Goal: Task Accomplishment & Management: Complete application form

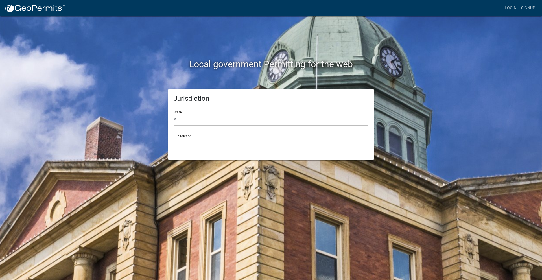
click at [198, 120] on select "All Colorado Georgia Indiana Iowa Kansas Minnesota Ohio South Carolina Wisconsin" at bounding box center [271, 120] width 195 height 12
select select "Indiana"
click at [174, 114] on select "All Colorado Georgia Indiana Iowa Kansas Minnesota Ohio South Carolina Wisconsin" at bounding box center [271, 120] width 195 height 12
click at [193, 143] on select "City of Charlestown, Indiana City of Jeffersonville, Indiana City of Logansport…" at bounding box center [271, 144] width 195 height 12
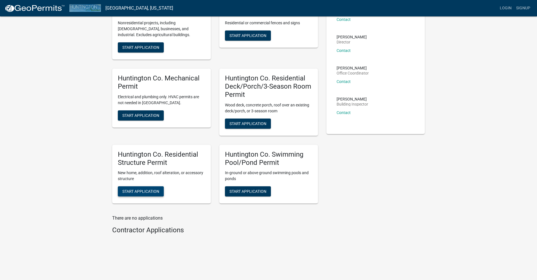
scroll to position [61, 0]
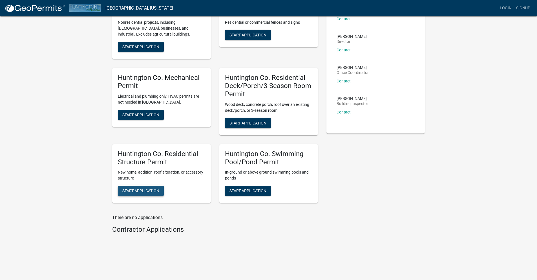
click at [135, 192] on span "Start Application" at bounding box center [140, 190] width 37 height 5
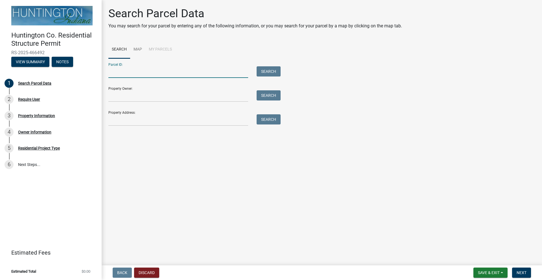
click at [155, 73] on input "Parcel ID:" at bounding box center [178, 72] width 140 height 12
click at [166, 73] on input "Parcel ID:" at bounding box center [178, 72] width 140 height 12
click at [126, 90] on input "Property Owner:" at bounding box center [178, 96] width 140 height 12
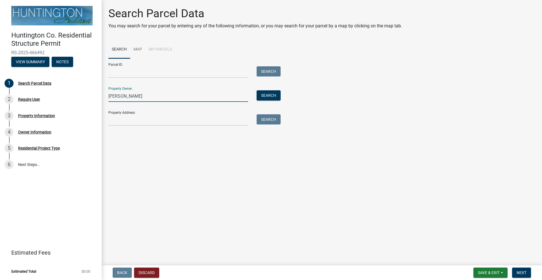
type input "[PERSON_NAME]"
click at [124, 117] on input "Property Address:" at bounding box center [178, 120] width 140 height 12
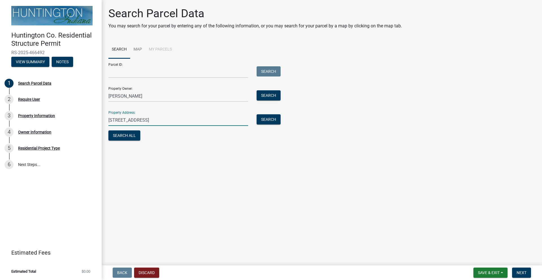
type input "5020 W 500 N, Huntington, IN 46750"
click at [126, 135] on button "Search All" at bounding box center [124, 135] width 32 height 10
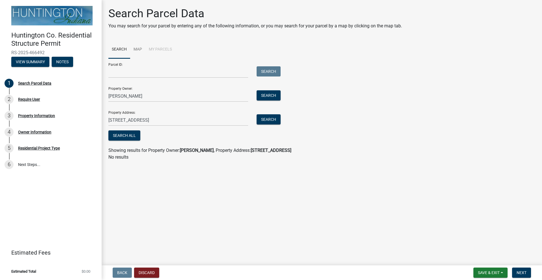
click at [133, 63] on div "Parcel ID: Search" at bounding box center [192, 67] width 169 height 19
click at [137, 49] on link "Map" at bounding box center [137, 50] width 15 height 18
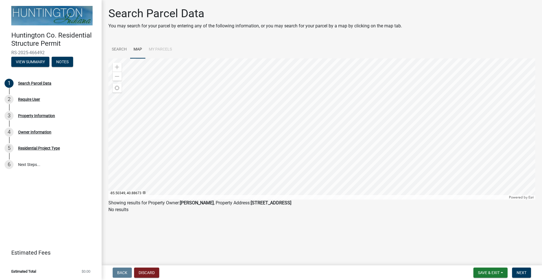
click at [317, 110] on div at bounding box center [321, 128] width 427 height 141
click at [280, 149] on div at bounding box center [321, 128] width 427 height 141
click at [484, 272] on span "Save & Exit" at bounding box center [489, 272] width 22 height 5
click at [481, 258] on button "Save & Exit" at bounding box center [484, 258] width 45 height 14
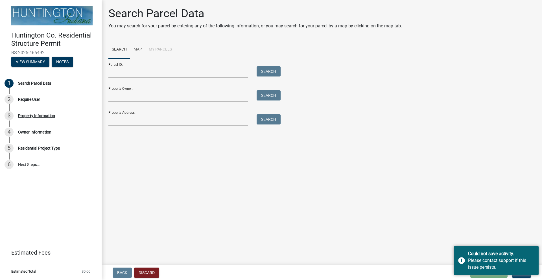
click at [158, 48] on li "My Parcels" at bounding box center [160, 50] width 30 height 18
click at [136, 48] on link "Map" at bounding box center [137, 50] width 15 height 18
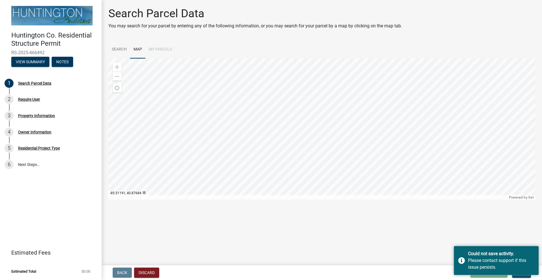
click at [315, 114] on div at bounding box center [321, 128] width 427 height 141
click at [115, 50] on link "Search" at bounding box center [119, 50] width 22 height 18
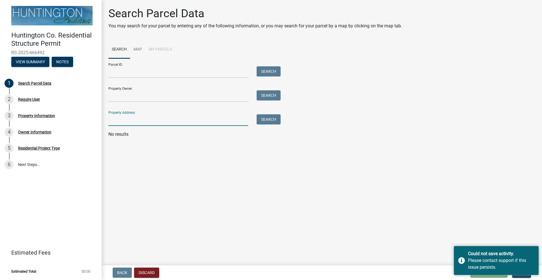
click at [123, 118] on input "Property Address:" at bounding box center [178, 120] width 140 height 12
type input "5020 West 500 North, Huntington, Indiana 46750"
click at [267, 123] on button "Search" at bounding box center [268, 119] width 24 height 10
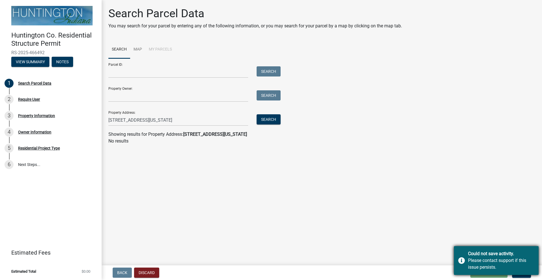
click at [486, 254] on div "Could not save activity." at bounding box center [501, 253] width 66 height 7
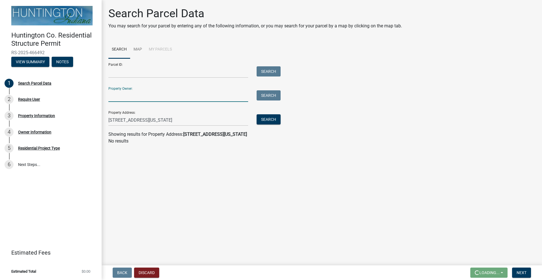
click at [174, 99] on input "Property Owner:" at bounding box center [178, 96] width 140 height 12
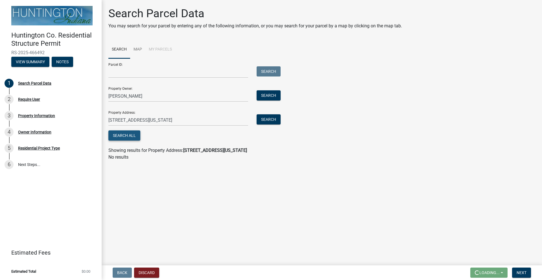
click at [129, 137] on button "Search All" at bounding box center [124, 135] width 32 height 10
click at [32, 99] on div "Require User" at bounding box center [29, 99] width 22 height 4
click at [10, 99] on div "2" at bounding box center [9, 99] width 9 height 9
click at [132, 96] on input "Peg Yentes" at bounding box center [178, 96] width 140 height 12
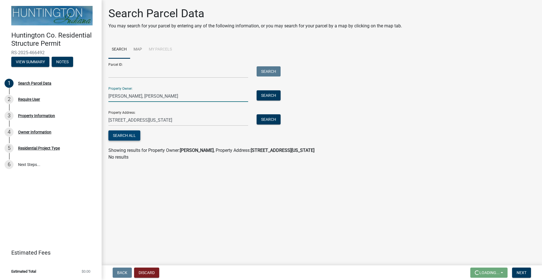
type input "Peg Yentes, Gary McCorkle"
click at [123, 135] on button "Search All" at bounding box center [124, 135] width 32 height 10
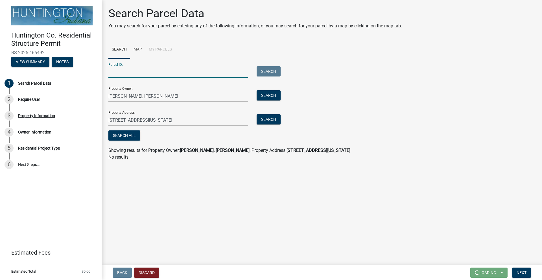
click at [158, 74] on input "Parcel ID:" at bounding box center [178, 72] width 140 height 12
click at [120, 72] on input "Parcel ID:" at bounding box center [178, 72] width 140 height 12
paste input "35-05-06-400-028.700-004"
type input "35-05-06-400-028.700-004"
click at [123, 136] on button "Search All" at bounding box center [124, 135] width 32 height 10
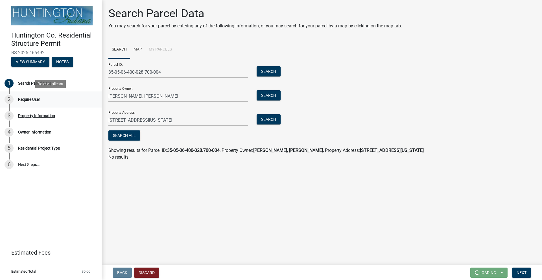
click at [26, 99] on div "Require User" at bounding box center [29, 99] width 22 height 4
click at [9, 98] on div "2" at bounding box center [9, 99] width 9 height 9
click at [8, 116] on div "3" at bounding box center [9, 115] width 9 height 9
drag, startPoint x: 164, startPoint y: 96, endPoint x: 91, endPoint y: 95, distance: 73.1
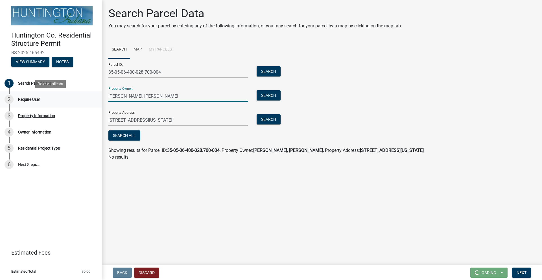
click at [92, 95] on div "Huntington Co. Residential Structure Permit RS-2025-466492 View Summary Notes 1…" at bounding box center [271, 140] width 542 height 280
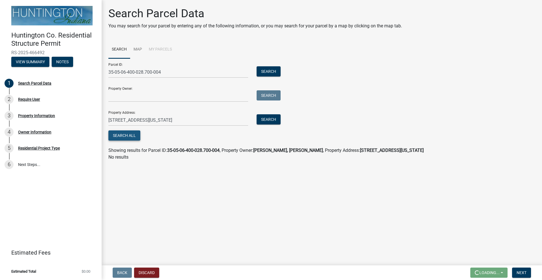
click at [117, 136] on button "Search All" at bounding box center [124, 135] width 32 height 10
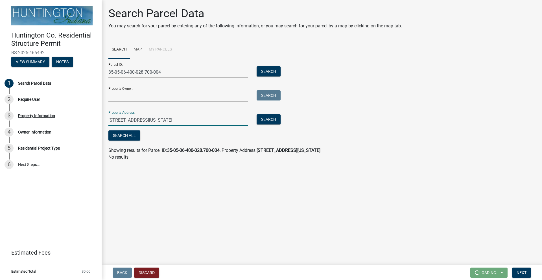
drag, startPoint x: 214, startPoint y: 117, endPoint x: 212, endPoint y: 124, distance: 6.8
click at [212, 124] on input "5020 West 500 North, Huntington, Indiana 46750" at bounding box center [178, 120] width 140 height 12
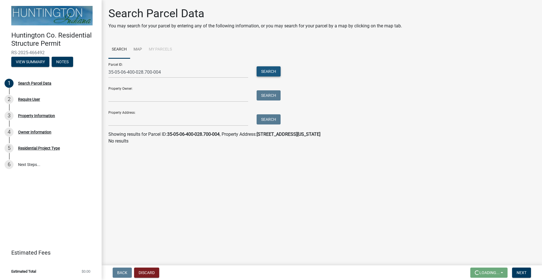
click at [266, 70] on button "Search" at bounding box center [268, 71] width 24 height 10
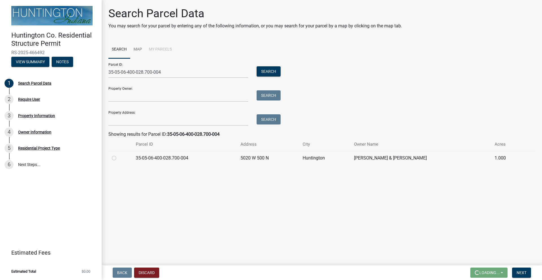
click at [118, 155] on label at bounding box center [118, 155] width 0 height 0
click at [118, 158] on input "radio" at bounding box center [120, 157] width 4 height 4
radio input "true"
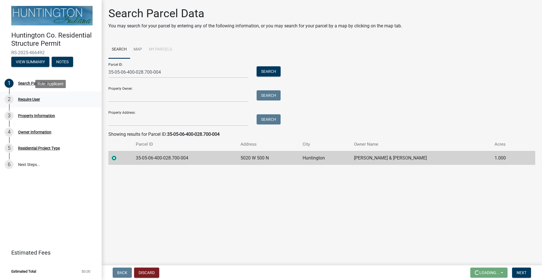
click at [28, 99] on div "Require User" at bounding box center [29, 99] width 22 height 4
click at [43, 117] on div "Property Information" at bounding box center [36, 116] width 37 height 4
click at [40, 131] on div "Owner Information" at bounding box center [34, 132] width 33 height 4
click at [38, 148] on div "Residential Project Type" at bounding box center [39, 148] width 42 height 4
click at [27, 60] on button "View Summary" at bounding box center [30, 62] width 38 height 10
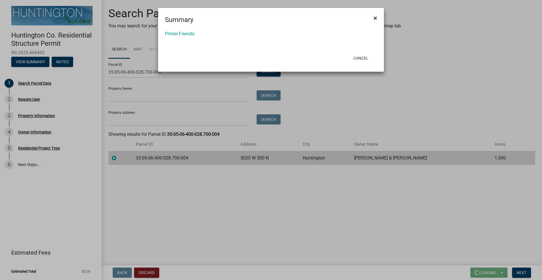
click at [375, 18] on span "×" at bounding box center [375, 18] width 4 height 8
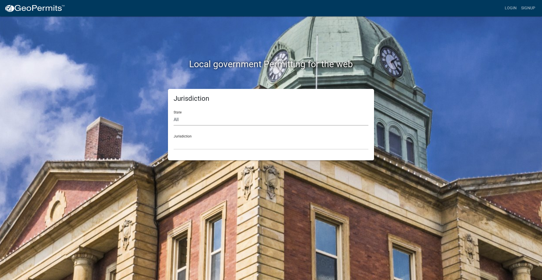
click at [185, 120] on select "All [US_STATE] [US_STATE] [US_STATE] [US_STATE] [US_STATE] [US_STATE] [US_STATE…" at bounding box center [271, 120] width 195 height 12
select select "Indiana"
click at [174, 114] on select "All Colorado Georgia Indiana Iowa Kansas Minnesota Ohio South Carolina Wisconsin" at bounding box center [271, 120] width 195 height 12
click at [190, 145] on select "City of Charlestown, Indiana City of Jeffersonville, Indiana City of Logansport…" at bounding box center [271, 144] width 195 height 12
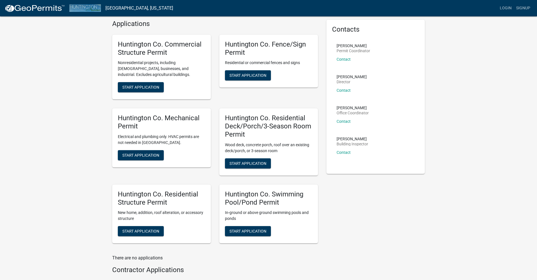
scroll to position [21, 0]
click at [141, 229] on span "Start Application" at bounding box center [140, 231] width 37 height 5
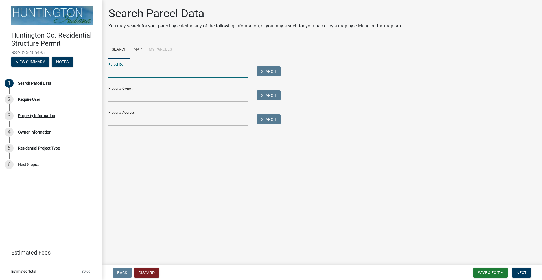
paste input "35-05-06-400-028.700-004"
type input "35-05-06-400-028.700-004"
click at [130, 98] on input "Property Owner:" at bounding box center [178, 96] width 140 height 12
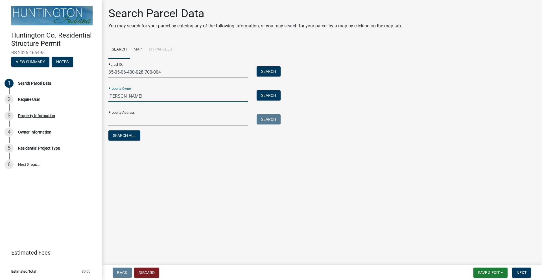
type input "[PERSON_NAME]"
click at [133, 119] on input "Property Address:" at bounding box center [178, 120] width 140 height 12
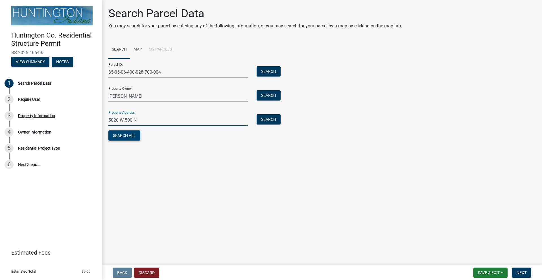
type input "5020 W 500 N"
click at [120, 136] on button "Search All" at bounding box center [124, 135] width 32 height 10
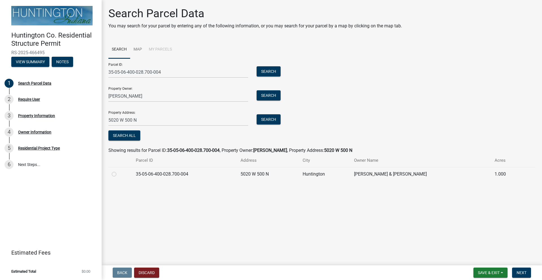
click at [118, 171] on label at bounding box center [118, 171] width 0 height 0
click at [118, 174] on input "radio" at bounding box center [120, 173] width 4 height 4
radio input "true"
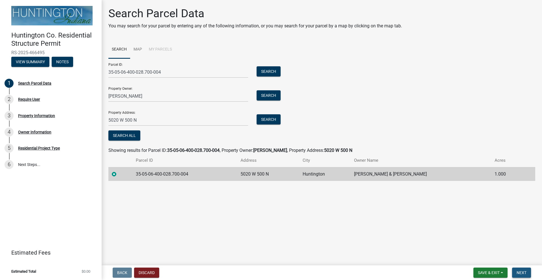
click at [520, 272] on span "Next" at bounding box center [521, 272] width 10 height 5
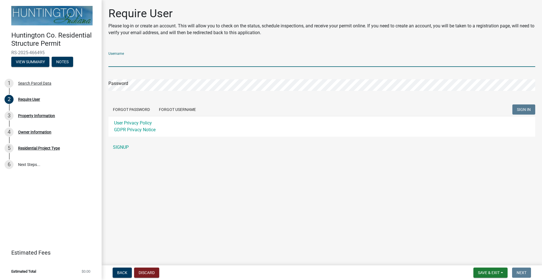
click at [158, 59] on input "Username" at bounding box center [321, 61] width 427 height 12
type input "[EMAIL_ADDRESS][DOMAIN_NAME]"
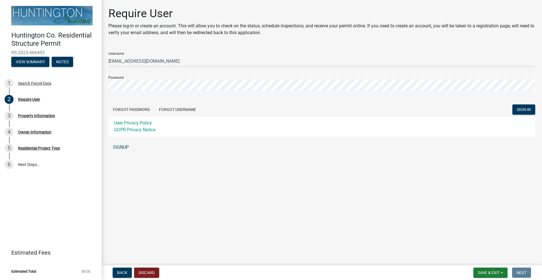
click at [124, 146] on link "SIGNUP" at bounding box center [321, 147] width 427 height 11
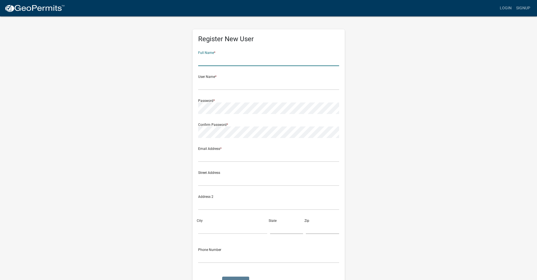
click at [214, 65] on input "text" at bounding box center [268, 60] width 141 height 12
type input "[PERSON_NAME]"
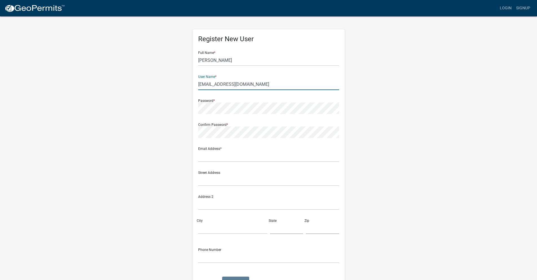
type input "[EMAIL_ADDRESS][DOMAIN_NAME]"
click at [237, 151] on input "text" at bounding box center [268, 156] width 141 height 12
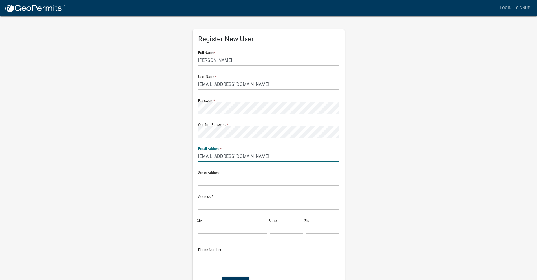
type input "[EMAIL_ADDRESS][DOMAIN_NAME]"
type input "5020 W 500 N"
type input "Huntington"
type input "IN"
type input "46750"
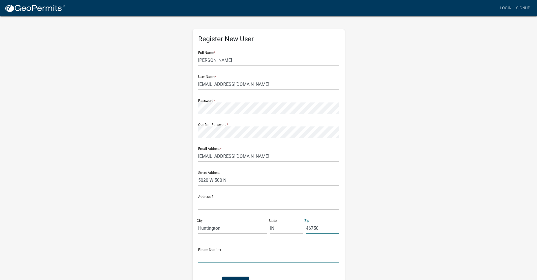
click at [239, 262] on input "text" at bounding box center [268, 257] width 141 height 12
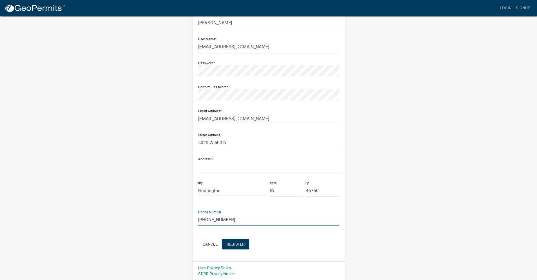
scroll to position [38, 0]
type input "[PHONE_NUMBER]"
click at [239, 242] on span "Register" at bounding box center [236, 243] width 18 height 5
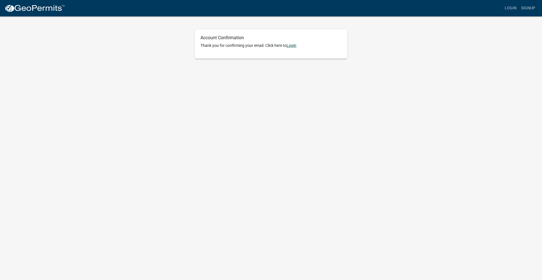
click at [293, 46] on link "Login" at bounding box center [291, 45] width 10 height 5
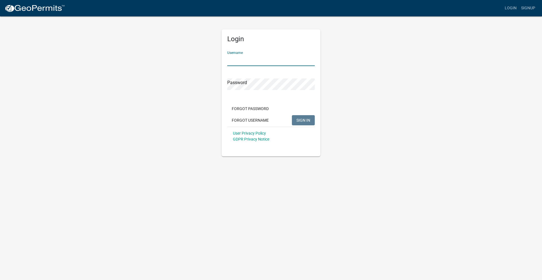
click at [269, 56] on input "Username" at bounding box center [270, 60] width 87 height 12
type input "garmccl52@gmail.com"
click at [304, 119] on span "SIGN IN" at bounding box center [303, 120] width 14 height 5
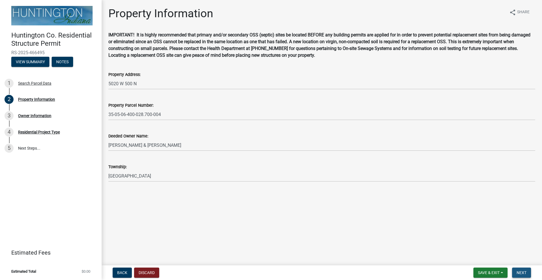
click at [519, 271] on span "Next" at bounding box center [521, 272] width 10 height 5
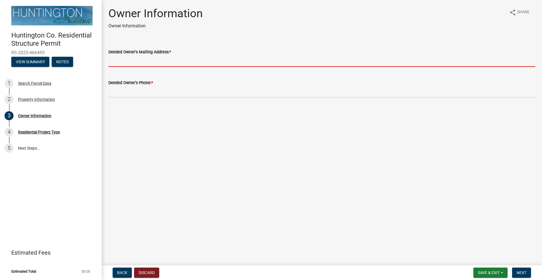
click at [156, 62] on input "Deeded Owner's Mailing Address: *" at bounding box center [321, 61] width 427 height 12
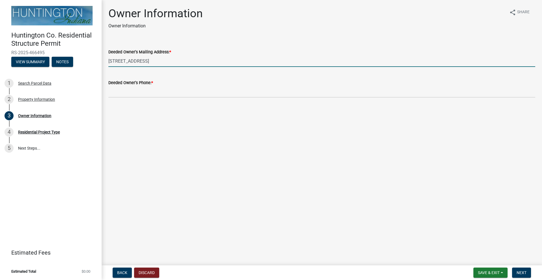
type input "[STREET_ADDRESS]"
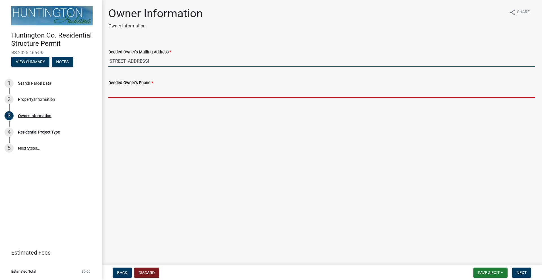
click at [152, 91] on input "Deeded Owner's Phone: *" at bounding box center [321, 92] width 427 height 12
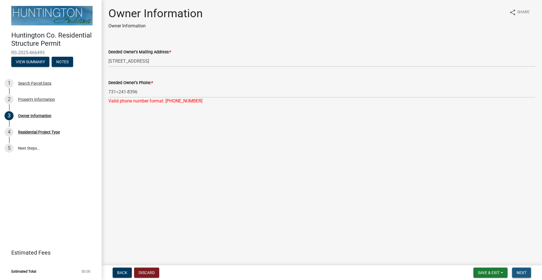
click at [523, 271] on span "Next" at bounding box center [521, 272] width 10 height 5
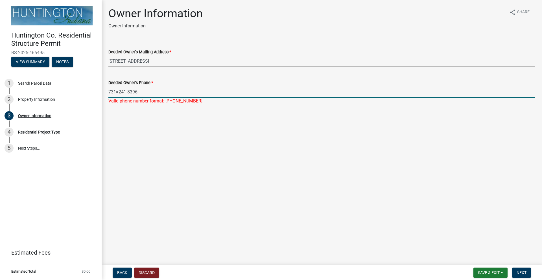
click at [115, 92] on input "731=241-8396" at bounding box center [321, 92] width 427 height 12
type input "[PHONE_NUMBER]"
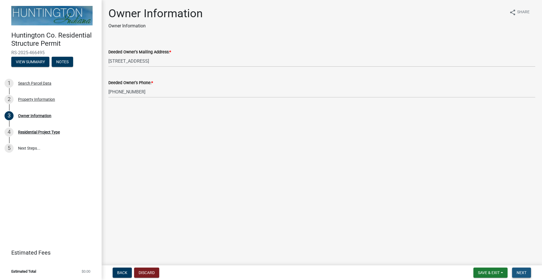
click at [522, 272] on span "Next" at bounding box center [521, 272] width 10 height 5
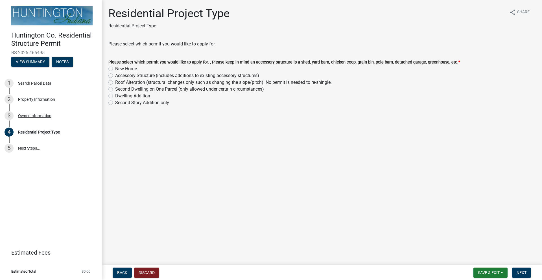
click at [115, 76] on label "Accessory Structure (includes additions to existing accessory structures)" at bounding box center [187, 75] width 144 height 7
click at [115, 76] on input "Accessory Structure (includes additions to existing accessory structures)" at bounding box center [117, 74] width 4 height 4
radio input "true"
click at [521, 273] on span "Next" at bounding box center [521, 272] width 10 height 5
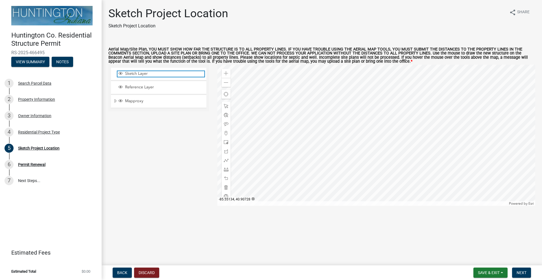
click at [130, 72] on span "Sketch Layer" at bounding box center [164, 73] width 81 height 5
click at [371, 142] on div at bounding box center [376, 135] width 318 height 141
click at [131, 86] on span "Reference Layer" at bounding box center [164, 87] width 81 height 5
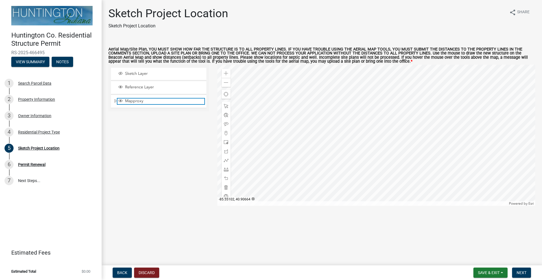
click at [121, 100] on span "Layer List" at bounding box center [120, 100] width 5 height 5
click at [122, 87] on span "Layer List" at bounding box center [120, 87] width 5 height 5
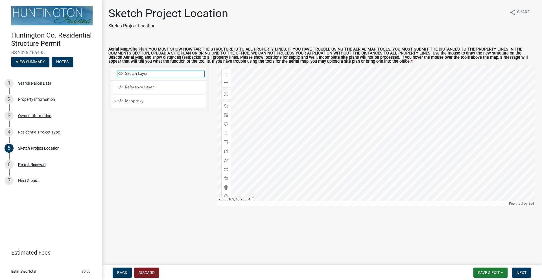
click at [122, 73] on span "Layer List" at bounding box center [120, 73] width 5 height 5
click at [143, 73] on span "Sketch Layer" at bounding box center [164, 73] width 81 height 5
click at [141, 85] on span "Reference Layer" at bounding box center [164, 87] width 81 height 5
click at [26, 147] on div "Sketch Project Location" at bounding box center [38, 148] width 41 height 4
click at [27, 130] on div "Residential Project Type" at bounding box center [39, 132] width 42 height 4
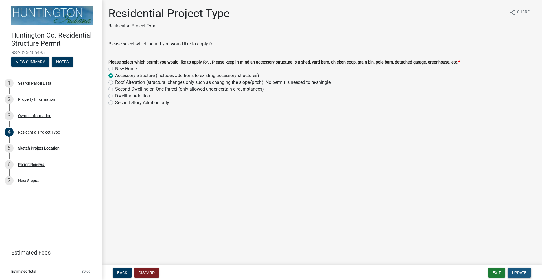
click at [518, 271] on span "Update" at bounding box center [519, 272] width 14 height 5
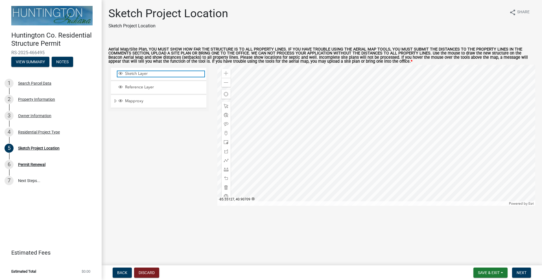
click at [140, 75] on span "Sketch Layer" at bounding box center [164, 73] width 81 height 5
click at [370, 139] on div at bounding box center [376, 135] width 318 height 141
click at [225, 95] on span "Find my location" at bounding box center [226, 94] width 5 height 5
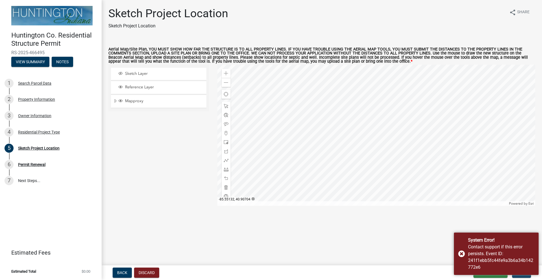
click at [143, 137] on div "Sketch Layer Reference Layer Mapproxy City/Town Limits Townships Parcels Roads …" at bounding box center [158, 135] width 109 height 141
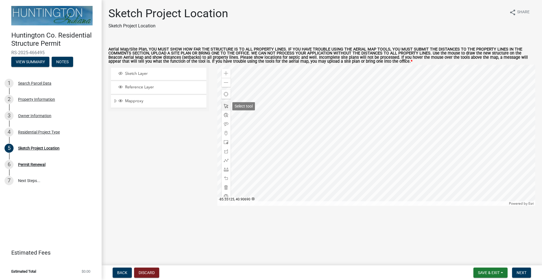
click at [225, 105] on span at bounding box center [226, 106] width 5 height 5
click at [226, 115] on span at bounding box center [226, 115] width 5 height 5
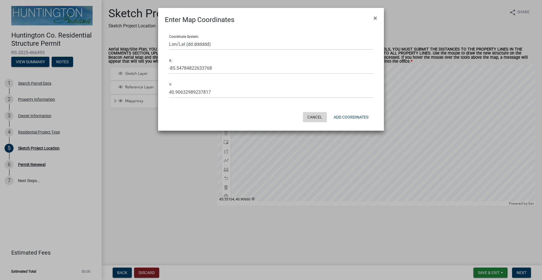
click at [310, 115] on button "Cancel" at bounding box center [315, 117] width 24 height 10
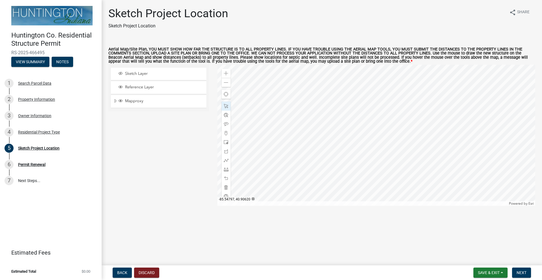
click at [370, 142] on div at bounding box center [376, 135] width 318 height 141
click at [372, 141] on div at bounding box center [376, 135] width 318 height 141
click at [371, 141] on div at bounding box center [376, 135] width 318 height 141
click at [375, 133] on div at bounding box center [376, 135] width 318 height 141
click at [369, 118] on div at bounding box center [376, 135] width 318 height 141
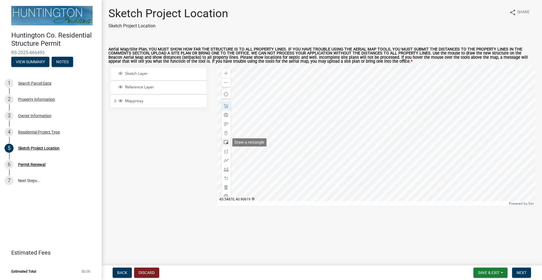
click at [226, 143] on span at bounding box center [226, 142] width 5 height 5
click at [226, 142] on span at bounding box center [226, 142] width 5 height 5
click at [363, 105] on div at bounding box center [376, 135] width 318 height 141
click at [224, 106] on span at bounding box center [226, 106] width 5 height 5
click at [332, 112] on div at bounding box center [376, 135] width 318 height 141
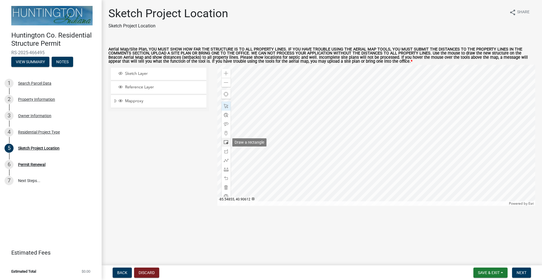
click at [225, 141] on span at bounding box center [226, 142] width 5 height 5
click at [327, 107] on div at bounding box center [376, 135] width 318 height 141
click at [331, 98] on div at bounding box center [376, 135] width 318 height 141
click at [336, 97] on div at bounding box center [376, 135] width 318 height 141
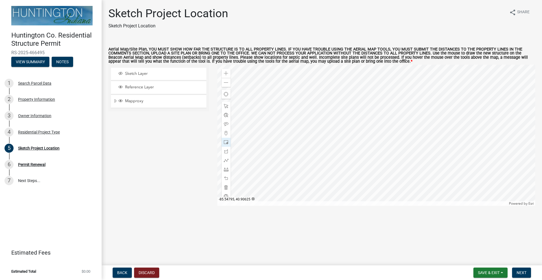
click at [336, 97] on div at bounding box center [376, 135] width 318 height 141
click at [331, 104] on div at bounding box center [376, 135] width 318 height 141
click at [225, 106] on span at bounding box center [226, 106] width 5 height 5
click at [329, 105] on div at bounding box center [376, 135] width 318 height 141
click at [226, 116] on span at bounding box center [226, 115] width 5 height 5
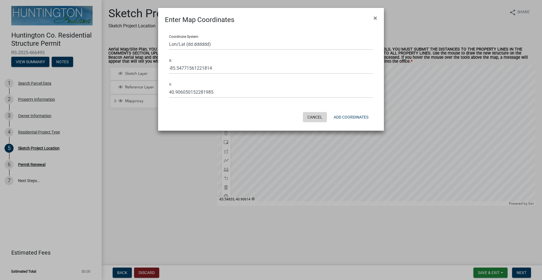
click at [314, 116] on button "Cancel" at bounding box center [315, 117] width 24 height 10
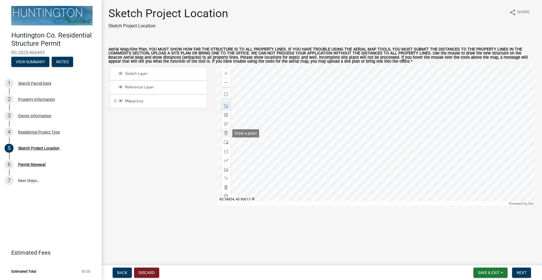
click at [226, 132] on span at bounding box center [226, 133] width 5 height 5
click at [326, 104] on div at bounding box center [376, 135] width 318 height 141
click at [326, 107] on div at bounding box center [376, 135] width 318 height 141
click at [224, 141] on span at bounding box center [226, 142] width 5 height 5
click at [332, 95] on div at bounding box center [376, 135] width 318 height 141
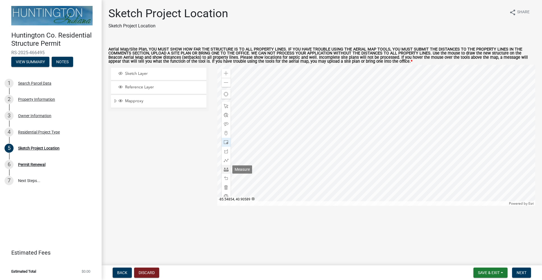
click at [226, 171] on span at bounding box center [226, 169] width 5 height 5
click at [365, 119] on div at bounding box center [376, 135] width 318 height 141
click at [227, 168] on span at bounding box center [226, 169] width 5 height 5
click at [336, 119] on div at bounding box center [376, 135] width 318 height 141
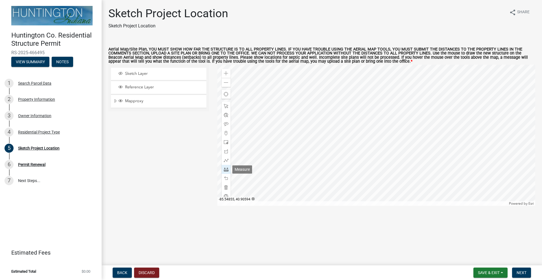
click at [226, 169] on span at bounding box center [226, 169] width 5 height 5
click at [340, 120] on div at bounding box center [376, 135] width 318 height 141
click at [323, 113] on div at bounding box center [376, 135] width 318 height 141
click at [129, 87] on span "Reference Layer" at bounding box center [164, 87] width 81 height 5
click at [327, 124] on div at bounding box center [376, 135] width 318 height 141
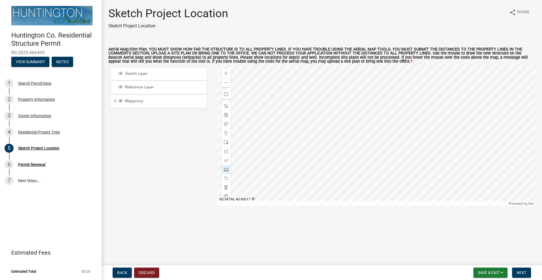
click at [314, 125] on div at bounding box center [376, 135] width 318 height 141
click at [170, 75] on span "Sketch Layer" at bounding box center [164, 73] width 81 height 5
click at [147, 271] on button "Discard" at bounding box center [146, 272] width 25 height 10
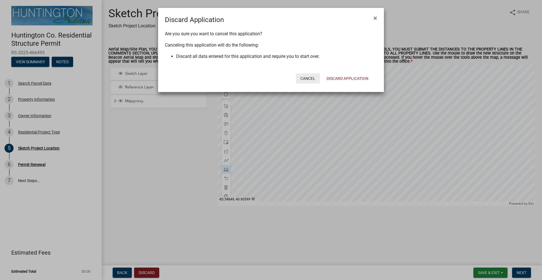
click at [308, 80] on button "Cancel" at bounding box center [308, 78] width 24 height 10
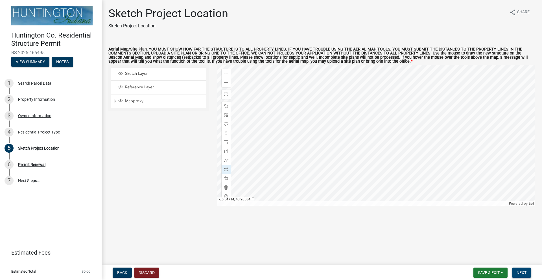
click at [525, 270] on span "Next" at bounding box center [521, 272] width 10 height 5
click at [308, 113] on div at bounding box center [376, 135] width 318 height 141
click at [307, 113] on div at bounding box center [376, 135] width 318 height 141
click at [309, 115] on div at bounding box center [376, 135] width 318 height 141
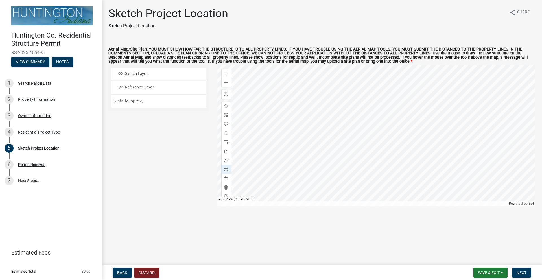
click at [315, 118] on div at bounding box center [376, 135] width 318 height 141
click at [300, 117] on div at bounding box center [376, 135] width 318 height 141
click at [311, 122] on div at bounding box center [376, 135] width 318 height 141
click at [328, 116] on div at bounding box center [376, 135] width 318 height 141
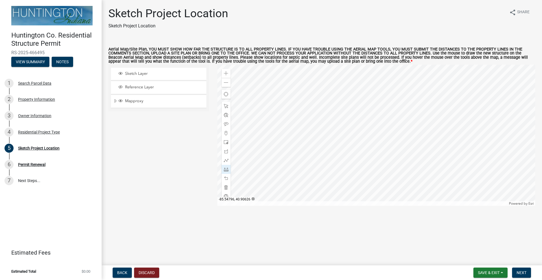
click at [325, 111] on div at bounding box center [376, 135] width 318 height 141
click at [337, 109] on div at bounding box center [376, 135] width 318 height 141
click at [328, 112] on div at bounding box center [376, 135] width 318 height 141
click at [309, 113] on div at bounding box center [376, 135] width 318 height 141
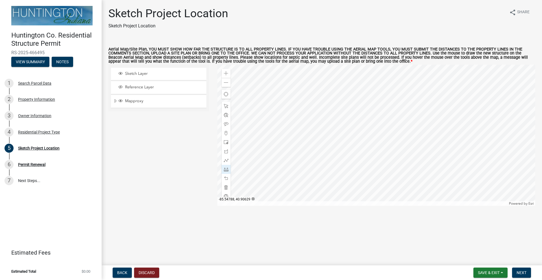
click at [333, 104] on div at bounding box center [376, 135] width 318 height 141
click at [225, 188] on span at bounding box center [226, 187] width 5 height 5
click at [311, 128] on div at bounding box center [376, 135] width 318 height 141
click at [226, 141] on span at bounding box center [226, 142] width 5 height 5
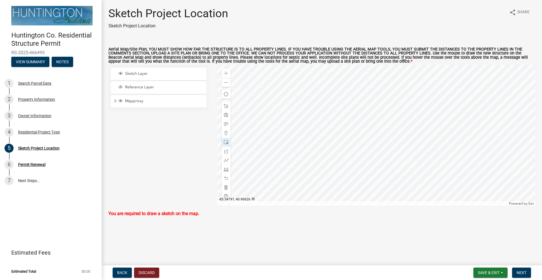
click at [317, 111] on div at bounding box center [376, 135] width 318 height 141
click at [228, 170] on div at bounding box center [225, 169] width 9 height 9
click at [310, 112] on div at bounding box center [376, 135] width 318 height 141
click at [304, 113] on div at bounding box center [376, 135] width 318 height 141
click at [316, 113] on div at bounding box center [376, 135] width 318 height 141
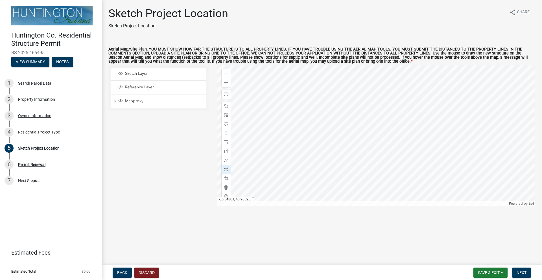
click at [319, 115] on div at bounding box center [376, 135] width 318 height 141
click at [324, 145] on div at bounding box center [376, 135] width 318 height 141
click at [321, 200] on div at bounding box center [376, 135] width 318 height 141
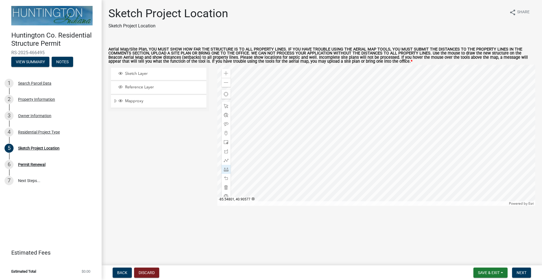
click at [321, 200] on div at bounding box center [376, 135] width 318 height 141
click at [226, 82] on span at bounding box center [226, 82] width 5 height 5
click at [366, 96] on div at bounding box center [376, 135] width 318 height 141
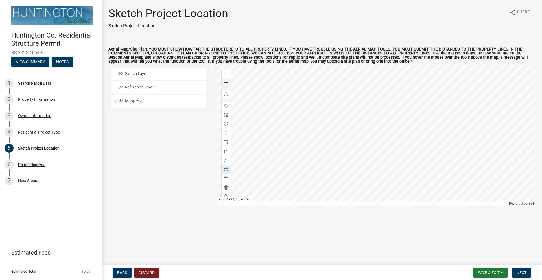
click at [366, 96] on div at bounding box center [376, 135] width 318 height 141
click at [372, 98] on div at bounding box center [376, 135] width 318 height 141
click at [380, 100] on div at bounding box center [376, 135] width 318 height 141
click at [405, 100] on div at bounding box center [376, 135] width 318 height 141
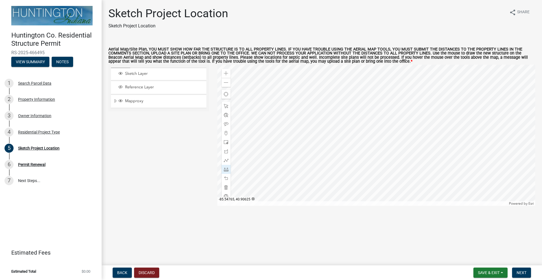
click at [405, 100] on div at bounding box center [376, 135] width 318 height 141
click at [378, 99] on div at bounding box center [376, 135] width 318 height 141
click at [366, 159] on div at bounding box center [376, 135] width 318 height 141
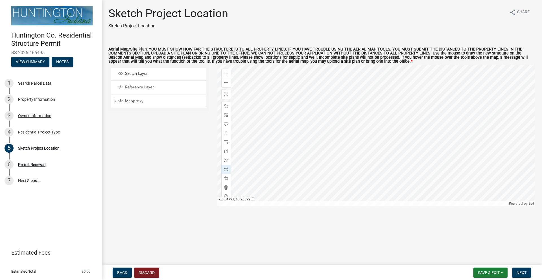
click at [366, 87] on div at bounding box center [376, 135] width 318 height 141
click at [366, 88] on div at bounding box center [376, 135] width 318 height 141
click at [522, 272] on span "Next" at bounding box center [521, 272] width 10 height 5
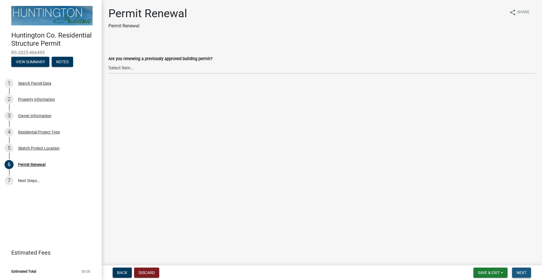
click at [519, 272] on span "Next" at bounding box center [521, 272] width 10 height 5
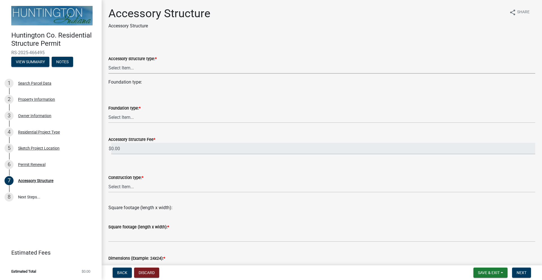
click at [141, 68] on select "Select Item... Detached Garage Pole Barn/Agricultural Barn Shed/Yard Barn Carpo…" at bounding box center [321, 68] width 427 height 12
click at [108, 62] on select "Select Item... Detached Garage Pole Barn/Agricultural Barn Shed/Yard Barn Carpo…" at bounding box center [321, 68] width 427 height 12
select select "3652cabe-72e3-4c90-aa36-dd6c553eaee4"
click at [130, 91] on div "Foundation type: * Select Item... Footings (minimum 36" frost depth) Post-holes…" at bounding box center [321, 106] width 427 height 33
click at [124, 115] on select "Select Item... Footings (minimum 36" frost depth) Post-holes (42" depth with 6"…" at bounding box center [321, 117] width 427 height 12
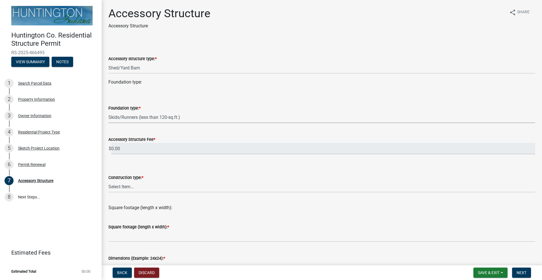
click at [108, 111] on select "Select Item... Footings (minimum 36" frost depth) Post-holes (42" depth with 6"…" at bounding box center [321, 117] width 427 height 12
click at [137, 117] on select "Select Item... Footings (minimum 36" frost depth) Post-holes (42" depth with 6"…" at bounding box center [321, 117] width 427 height 12
click at [108, 111] on select "Select Item... Footings (minimum 36" frost depth) Post-holes (42" depth with 6"…" at bounding box center [321, 117] width 427 height 12
select select "cd8e73b5-7e5e-4513-aef6-7c4e8a877e5d"
click at [131, 186] on select "Select Item... Wood frame Steel Masonry Pole" at bounding box center [321, 187] width 427 height 12
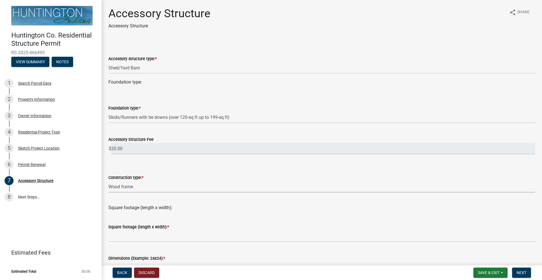
click at [108, 181] on select "Select Item... Wood frame Steel Masonry Pole" at bounding box center [321, 187] width 427 height 12
select select "b13dc926-991e-4e5f-bffc-d00822840ec1"
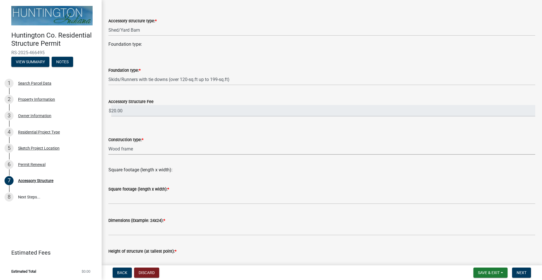
scroll to position [61, 0]
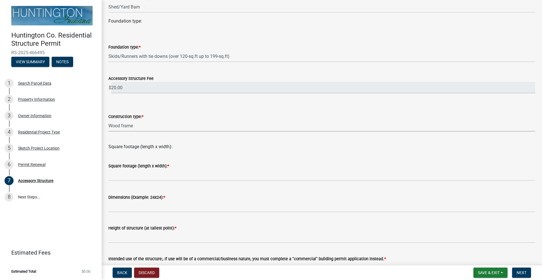
click at [141, 166] on label "Square footage (length x width): *" at bounding box center [138, 166] width 61 height 4
click at [154, 166] on label "Square footage (length x width): *" at bounding box center [138, 166] width 61 height 4
click at [125, 164] on label "Square footage (length x width): *" at bounding box center [138, 166] width 61 height 4
click at [188, 165] on div "Square footage (length x width): *" at bounding box center [321, 166] width 427 height 7
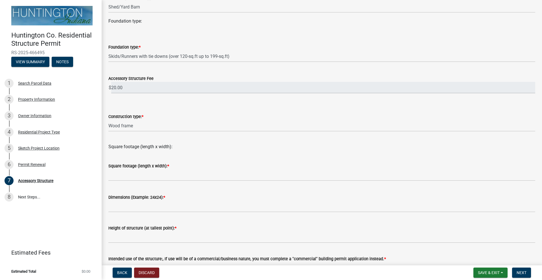
click at [128, 151] on wm-data-entity-input "Square footage (length x width):" at bounding box center [321, 146] width 427 height 18
click at [128, 147] on div "Square footage (length x width):" at bounding box center [321, 144] width 427 height 14
click at [122, 169] on div "Square footage (length x width): *" at bounding box center [321, 166] width 427 height 7
click at [133, 152] on wm-data-entity-input "Square footage (length x width):" at bounding box center [321, 146] width 427 height 18
click at [168, 164] on span "*" at bounding box center [168, 166] width 2 height 5
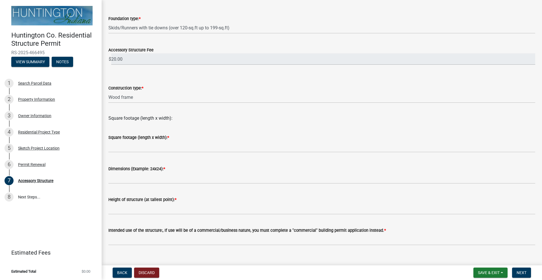
scroll to position [104, 0]
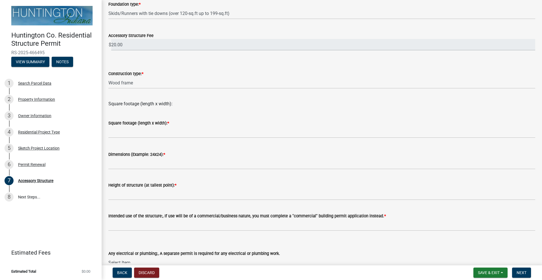
click at [136, 102] on div "Square footage (length x width):" at bounding box center [321, 101] width 427 height 14
click at [127, 82] on select "Select Item... Wood frame Steel Masonry Pole" at bounding box center [321, 83] width 427 height 12
click at [108, 77] on select "Select Item... Wood frame Steel Masonry Pole" at bounding box center [321, 83] width 427 height 12
click at [130, 104] on div "Square footage (length x width):" at bounding box center [321, 101] width 427 height 14
click at [153, 105] on div "Square footage (length x width):" at bounding box center [321, 101] width 427 height 14
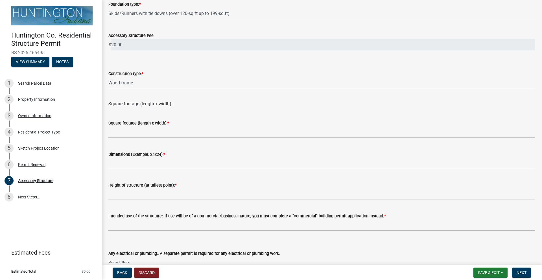
click at [153, 123] on label "Square footage (length x width): *" at bounding box center [138, 123] width 61 height 4
click at [169, 122] on div "Square footage (length x width): *" at bounding box center [321, 123] width 427 height 7
click at [168, 122] on span "*" at bounding box center [168, 123] width 2 height 5
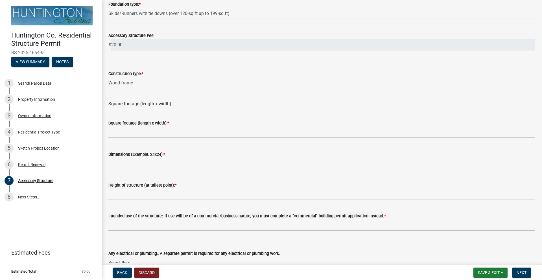
click at [197, 121] on div "Square footage (length x width): *" at bounding box center [321, 123] width 427 height 7
click at [163, 113] on div "Square footage (length x width): *" at bounding box center [321, 125] width 427 height 26
click at [138, 104] on div "Square footage (length x width):" at bounding box center [321, 101] width 427 height 14
click at [178, 104] on div "Square footage (length x width):" at bounding box center [321, 101] width 427 height 14
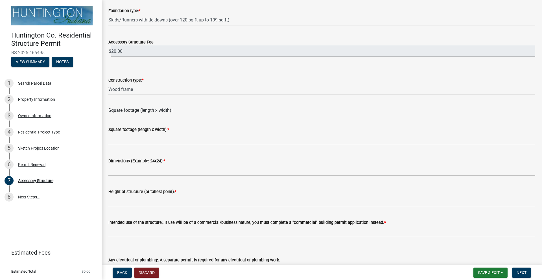
scroll to position [98, 0]
click at [177, 111] on div "Square footage (length x width):" at bounding box center [321, 107] width 427 height 14
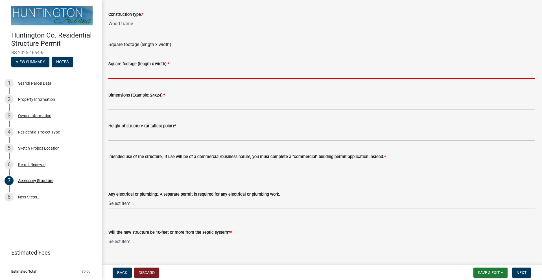
scroll to position [174, 0]
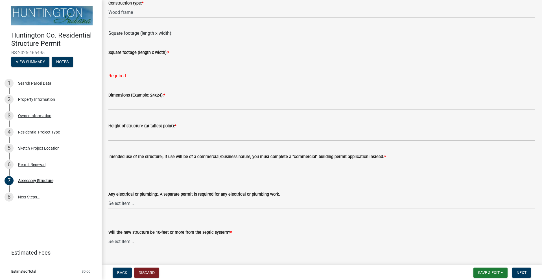
click at [177, 115] on div "Height of structure (at tallest point): *" at bounding box center [321, 128] width 427 height 26
click at [124, 94] on label "Dimensions (Example: 24x24): *" at bounding box center [136, 95] width 57 height 4
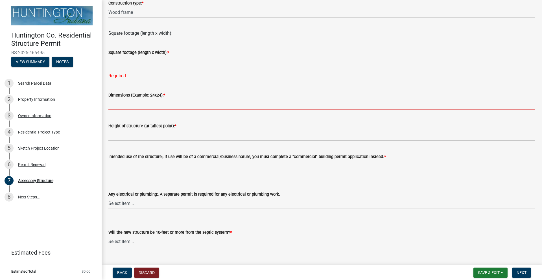
click at [124, 98] on input "Dimensions (Example: 24x24): *" at bounding box center [321, 104] width 427 height 12
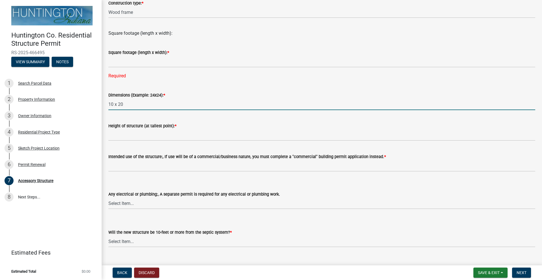
type input "10 x 20"
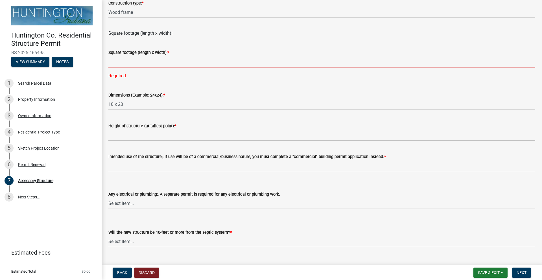
click at [152, 56] on input "text" at bounding box center [321, 62] width 427 height 12
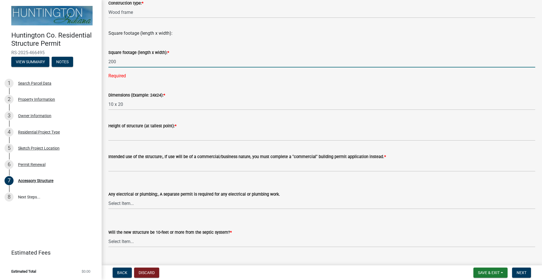
type input "200"
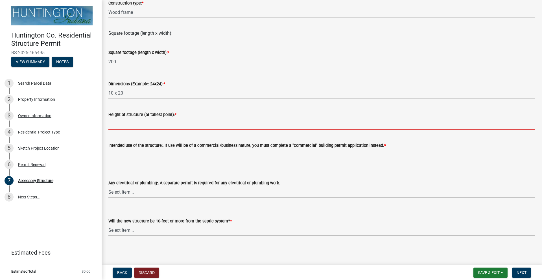
click at [149, 134] on wm-data-entity-input-list "Accessory structure type: * Select Item... Detached Garage Pole Barn/Agricultur…" at bounding box center [321, 53] width 427 height 375
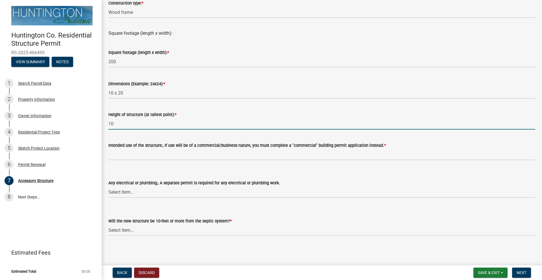
type input "10"
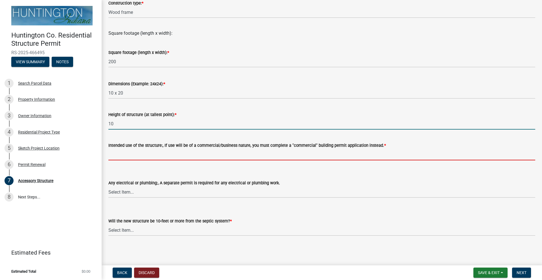
click at [142, 152] on input "Intended use of the structure:, If use will be of a commercial/business nature,…" at bounding box center [321, 155] width 427 height 12
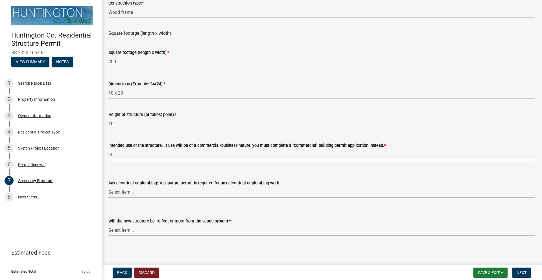
type input "s"
type input "lawn mower and storage"
click at [142, 193] on select "Select Item... electrical plumbing both neither" at bounding box center [321, 192] width 427 height 12
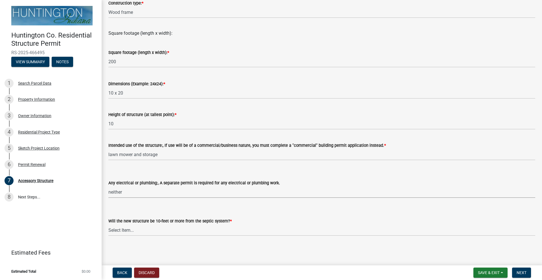
click at [108, 186] on select "Select Item... electrical plumbing both neither" at bounding box center [321, 192] width 427 height 12
select select "e88b1875-137a-4a9f-a5b6-d9cbc438664c"
click at [134, 231] on select "Select Item... Yes No (Health Dept. approval needed) NA" at bounding box center [321, 230] width 427 height 12
click at [108, 224] on select "Select Item... Yes No (Health Dept. approval needed) NA" at bounding box center [321, 230] width 427 height 12
select select "e290cb59-fde3-4413-9642-22cae6324ace"
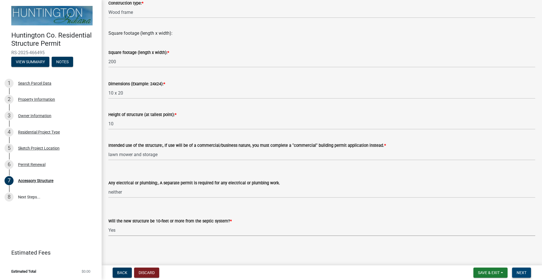
click at [517, 270] on span "Next" at bounding box center [521, 272] width 10 height 5
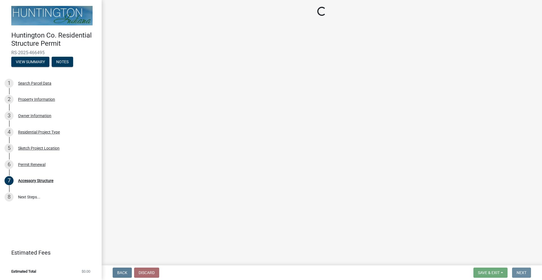
scroll to position [0, 0]
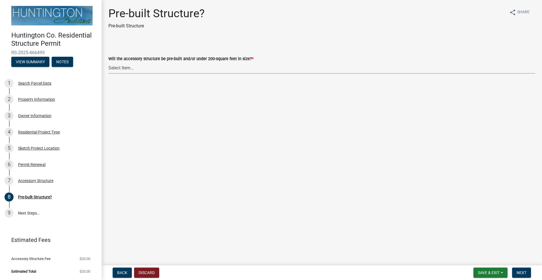
click at [136, 68] on select "Select Item... Yes No" at bounding box center [321, 68] width 427 height 12
click at [108, 62] on select "Select Item... Yes No" at bounding box center [321, 68] width 427 height 12
select select "d029f378-bdde-4f05-beaa-ba284da949e8"
click at [521, 273] on span "Next" at bounding box center [521, 272] width 10 height 5
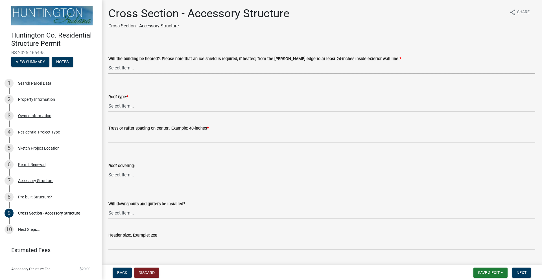
click at [159, 69] on select "Select Item... Yes No" at bounding box center [321, 68] width 427 height 12
click at [108, 62] on select "Select Item... Yes No" at bounding box center [321, 68] width 427 height 12
select select "24d4f506-41fa-4939-ac19-17382de83287"
click at [142, 106] on select "Select Item... Trusses Rafters" at bounding box center [321, 106] width 427 height 12
click at [108, 100] on select "Select Item... Trusses Rafters" at bounding box center [321, 106] width 427 height 12
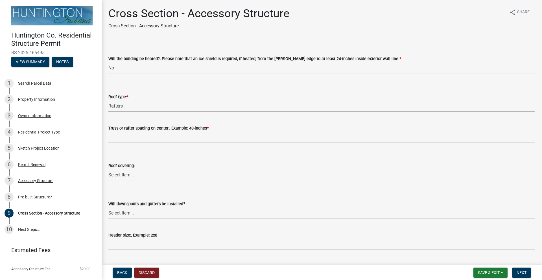
select select "9f1e88e1-af59-44e0-94bc-4d83ade59a54"
click at [135, 126] on label "Truss or rafter spacing on center:, Example: 48-inches *" at bounding box center [158, 128] width 100 height 4
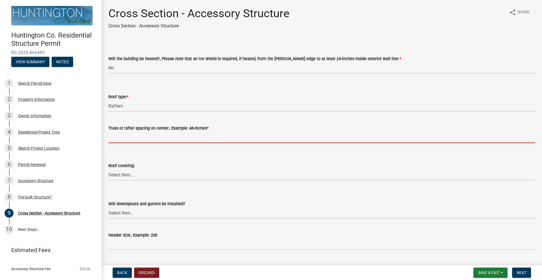
click at [135, 131] on input "Truss or rafter spacing on center:, Example: 48-inches *" at bounding box center [321, 137] width 427 height 12
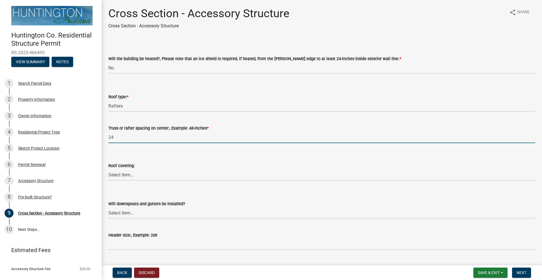
type input "24"
click at [123, 174] on select "Select Item... Shingles Metal Other" at bounding box center [321, 175] width 427 height 12
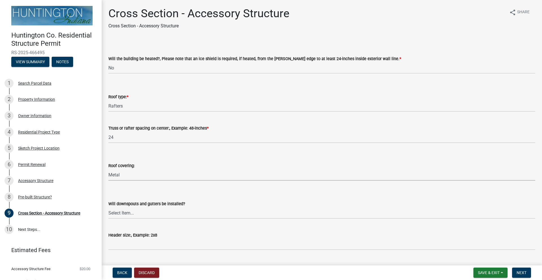
click at [108, 169] on select "Select Item... Shingles Metal Other" at bounding box center [321, 175] width 427 height 12
select select "22f604be-c36a-40f3-9f57-4bbc5c076a1d"
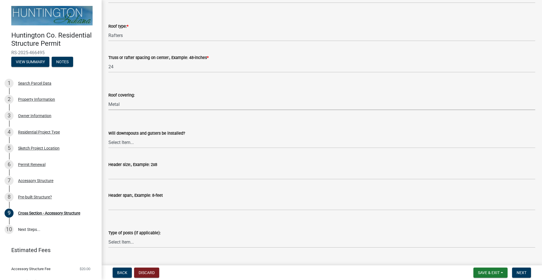
scroll to position [72, 0]
click at [153, 142] on select "Select Item... Yes No" at bounding box center [321, 141] width 427 height 12
click at [108, 135] on select "Select Item... Yes No" at bounding box center [321, 141] width 427 height 12
select select "d2ffbfd7-5c5a-4bd1-90d0-91a80e23a38a"
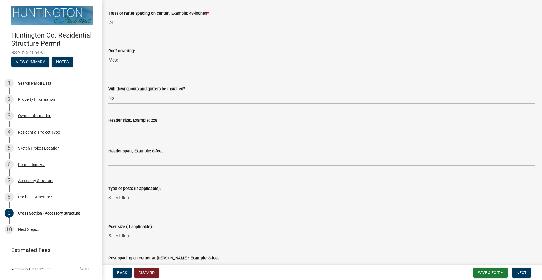
scroll to position [116, 0]
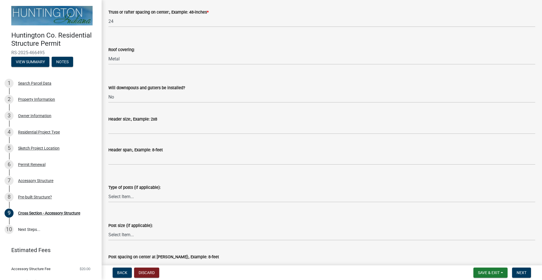
click at [152, 153] on div "Header span:, Example: 8-feet" at bounding box center [321, 149] width 427 height 7
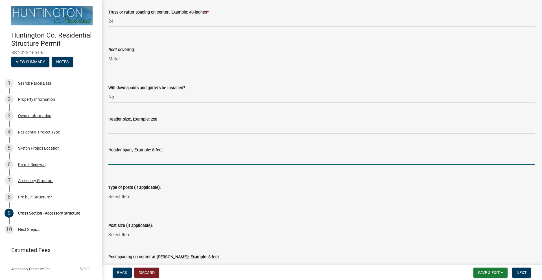
click at [115, 163] on input "Header span:, Example: 8-feet" at bounding box center [321, 159] width 427 height 12
type input "10"
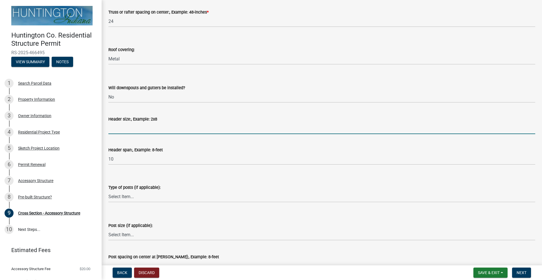
click at [123, 130] on input "Header size:, Example: 2x8" at bounding box center [321, 128] width 427 height 12
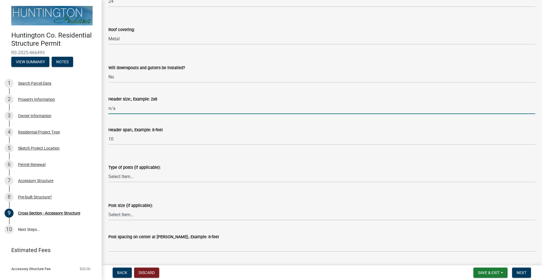
scroll to position [148, 0]
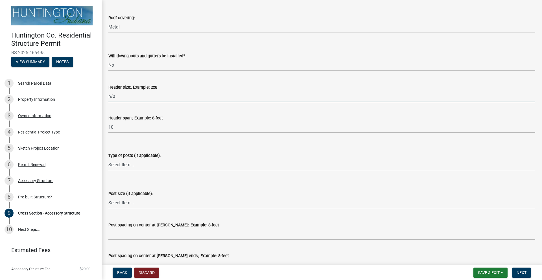
type input "n/a"
click at [127, 164] on select "Select Item... Glulam Nail Laminated Perma-Column Solid Sawn Other" at bounding box center [321, 165] width 427 height 12
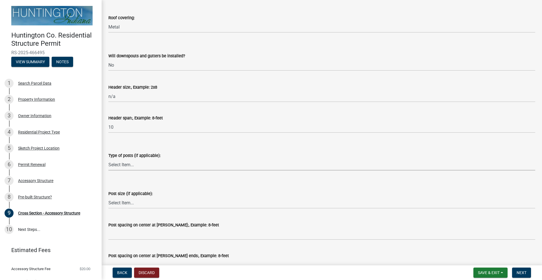
click at [120, 166] on select "Select Item... Glulam Nail Laminated Perma-Column Solid Sawn Other" at bounding box center [321, 165] width 427 height 12
click at [108, 159] on select "Select Item... Glulam Nail Laminated Perma-Column Solid Sawn Other" at bounding box center [321, 165] width 427 height 12
select select "f9643c29-4a94-4aaa-a3e6-23f6bab72b40"
click at [124, 203] on select "Select Item... 4x6 6x6 8x8 Triple 2x6 other" at bounding box center [321, 203] width 427 height 12
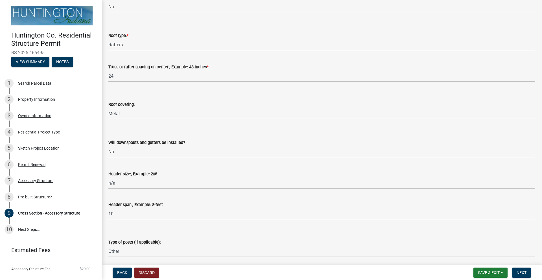
scroll to position [60, 0]
click at [114, 44] on select "Select Item... Trusses Rafters" at bounding box center [321, 46] width 427 height 12
click at [108, 40] on select "Select Item... Trusses Rafters" at bounding box center [321, 46] width 427 height 12
select select "58ed3e0b-1ace-471f-b889-2677fdd8f470"
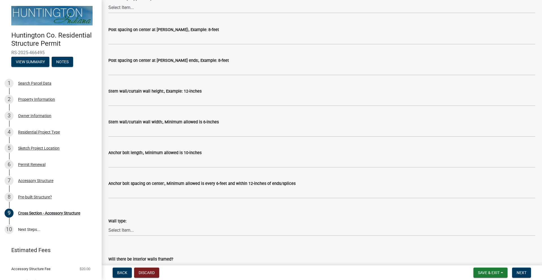
scroll to position [344, 0]
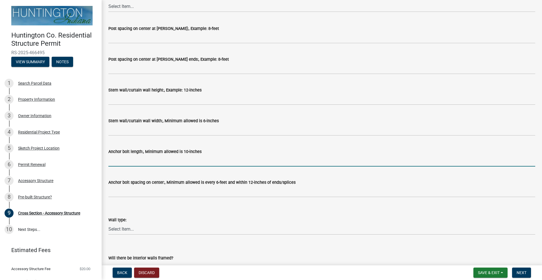
click at [131, 161] on input "Anchor bolt length:, Minimum allowed is 10-inches" at bounding box center [321, 161] width 427 height 12
type input "10""
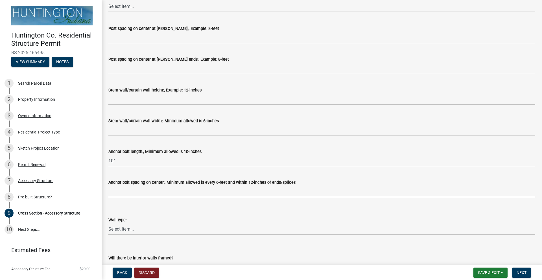
click at [131, 192] on input "Anchor bolt spacing on center:, Minimum allowed is every 6-feet and within 12-i…" at bounding box center [321, 192] width 427 height 12
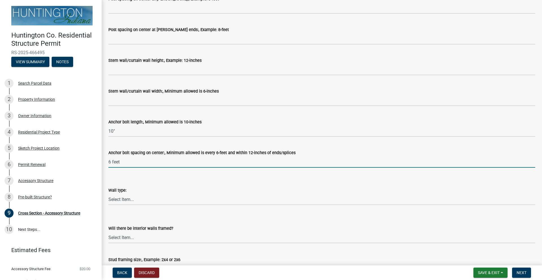
scroll to position [374, 0]
type input "6 feet"
click at [124, 196] on select "Select Item... Metal Vinyl Wood Other" at bounding box center [321, 199] width 427 height 12
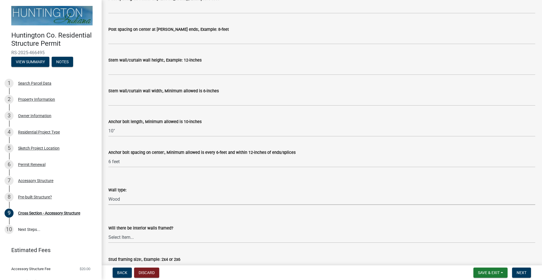
click at [108, 193] on select "Select Item... Metal Vinyl Wood Other" at bounding box center [321, 199] width 427 height 12
select select "662e4994-88a5-4081-9f70-622506e6c315"
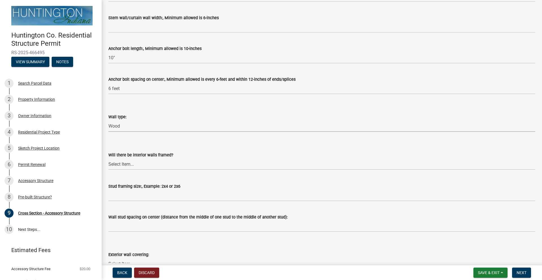
scroll to position [447, 0]
click at [133, 164] on select "Select Item... Yes No" at bounding box center [321, 164] width 427 height 12
click at [108, 158] on select "Select Item... Yes No" at bounding box center [321, 164] width 427 height 12
select select "437d5bbf-de9a-4f39-89be-882567d8ea4c"
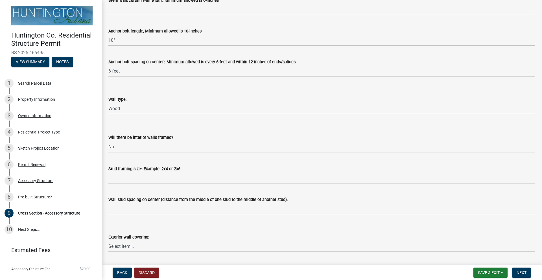
scroll to position [466, 0]
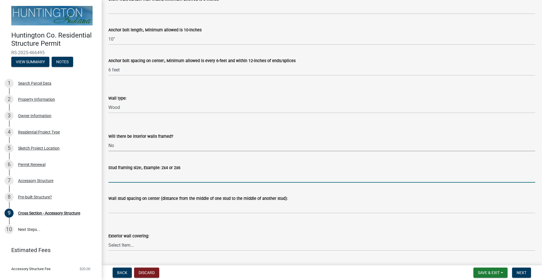
click at [143, 177] on input "Stud framing size:, Example: 2x4 or 2x6" at bounding box center [321, 177] width 427 height 12
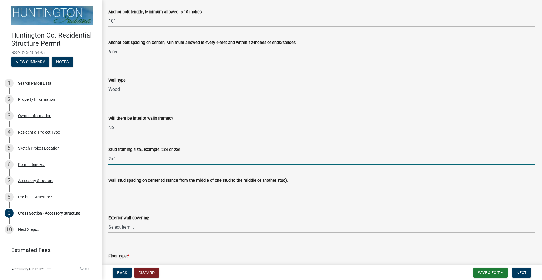
scroll to position [484, 0]
type input "2x4"
click at [131, 225] on select "Select Item... Metal Vinyl Wood Other" at bounding box center [321, 227] width 427 height 12
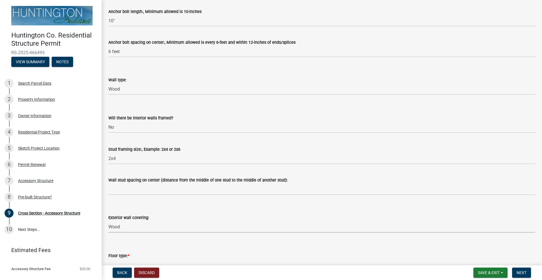
click at [108, 221] on select "Select Item... Metal Vinyl Wood Other" at bounding box center [321, 227] width 427 height 12
select select "9be9ae6d-8ffc-4cc4-9d1c-5b91c7d090e7"
click at [141, 226] on select "Select Item... Metal Vinyl Wood Other" at bounding box center [321, 227] width 427 height 12
click at [108, 221] on select "Select Item... Metal Vinyl Wood Other" at bounding box center [321, 227] width 427 height 12
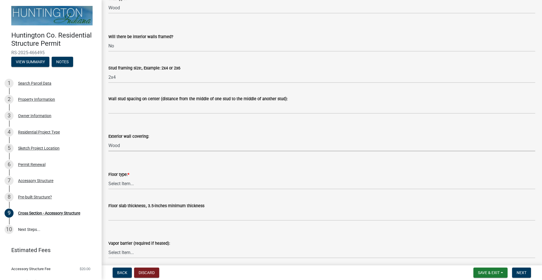
scroll to position [567, 0]
click at [127, 182] on select "Select Item... Slab Gravel Both Slab and Gravel" at bounding box center [321, 183] width 427 height 12
click at [128, 183] on select "Select Item... Slab Gravel Both Slab and Gravel" at bounding box center [321, 183] width 427 height 12
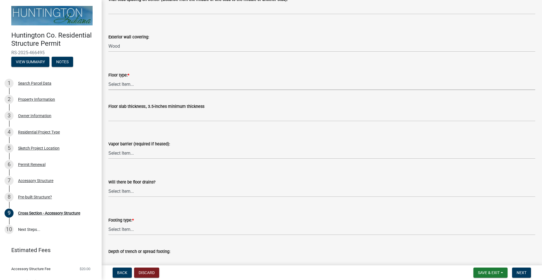
scroll to position [668, 0]
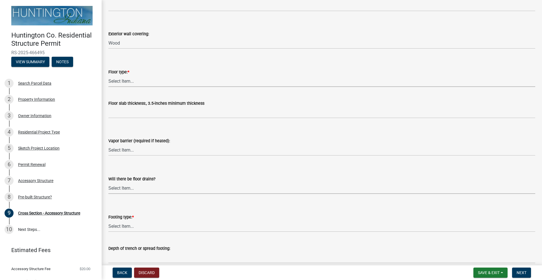
click at [128, 188] on div "Will there be floor drains? Select Item... Yes No" at bounding box center [321, 184] width 427 height 18
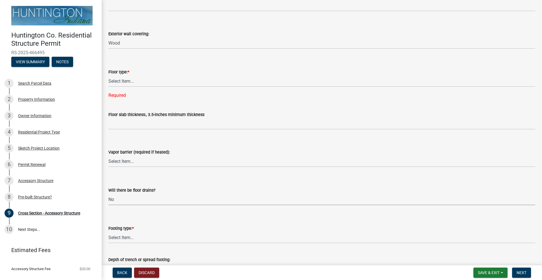
click at [108, 194] on select "Select Item... Yes No" at bounding box center [321, 200] width 427 height 12
select select "b6fb852f-7078-4d61-b713-1076353fc7da"
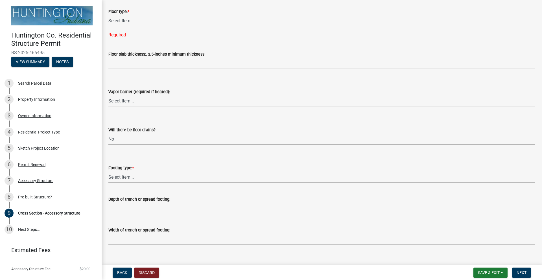
scroll to position [737, 0]
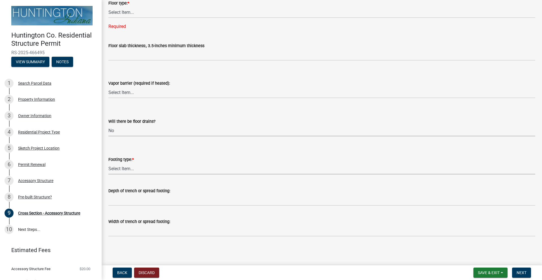
click at [118, 169] on select "Select Item... Post Holes (Minimum depth is 42-inches with a 6-inch base prior …" at bounding box center [321, 169] width 427 height 12
click at [108, 163] on select "Select Item... Post Holes (Minimum depth is 42-inches with a 6-inch base prior …" at bounding box center [321, 169] width 427 height 12
select select "d8b6eff9-4cc5-4327-a476-a12e2fb0d44a"
click at [523, 271] on span "Next" at bounding box center [521, 272] width 10 height 5
click at [521, 272] on span "Next" at bounding box center [521, 272] width 10 height 5
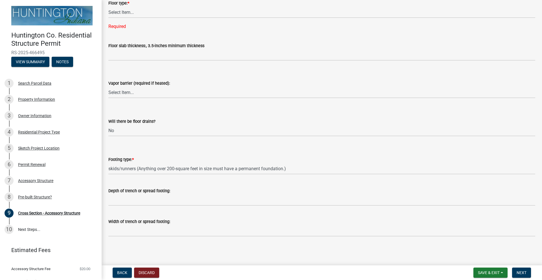
click at [134, 44] on label "Floor slab thickness:, 3.5-inches minimum thickness" at bounding box center [156, 46] width 96 height 4
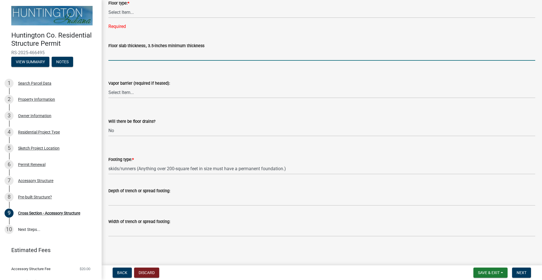
click at [134, 49] on input "Floor slab thickness:, 3.5-inches minimum thickness" at bounding box center [321, 55] width 427 height 12
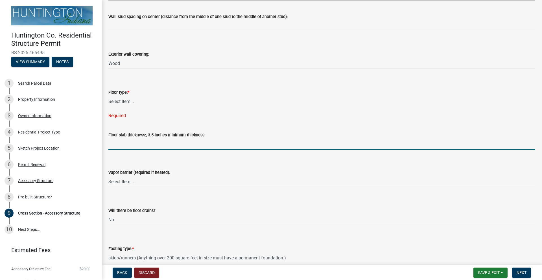
scroll to position [645, 0]
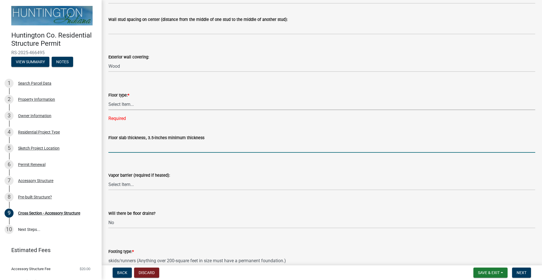
click at [119, 102] on select "Select Item... Slab Gravel Both Slab and Gravel" at bounding box center [321, 104] width 427 height 12
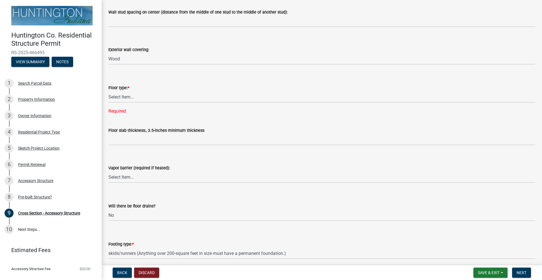
scroll to position [656, 0]
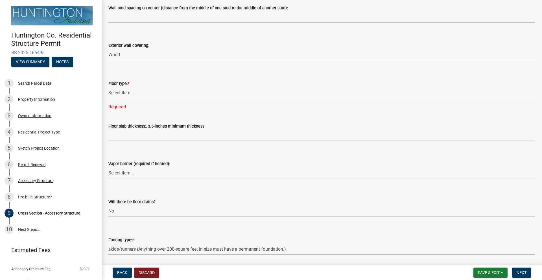
click at [140, 115] on div "Floor slab thickness:, 3.5-inches minimum thickness" at bounding box center [321, 128] width 427 height 26
click at [133, 127] on label "Floor slab thickness:, 3.5-inches minimum thickness" at bounding box center [156, 126] width 96 height 4
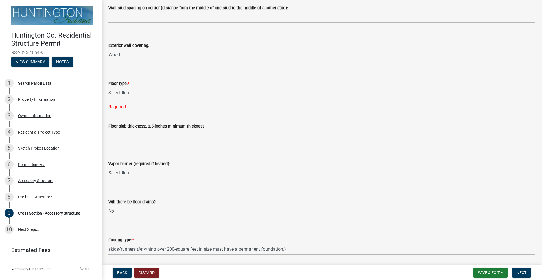
click at [133, 130] on input "Floor slab thickness:, 3.5-inches minimum thickness" at bounding box center [321, 136] width 427 height 12
click at [128, 93] on select "Select Item... Slab Gravel Both Slab and Gravel" at bounding box center [321, 93] width 427 height 12
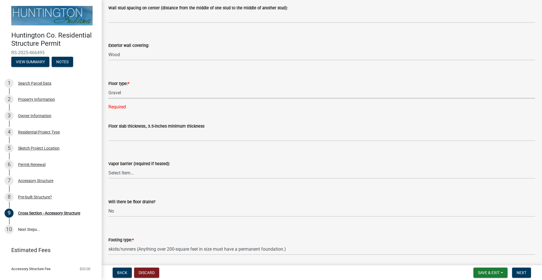
click at [108, 87] on select "Select Item... Slab Gravel Both Slab and Gravel" at bounding box center [321, 93] width 427 height 12
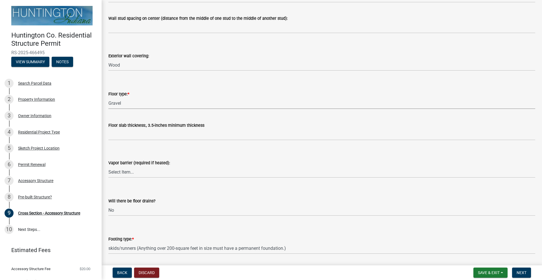
scroll to position [644, 0]
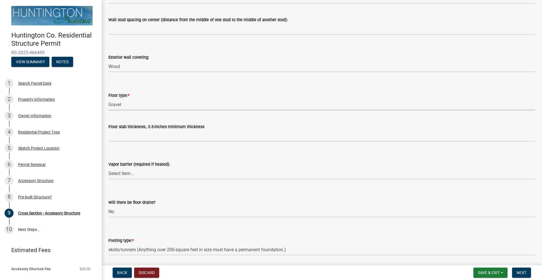
click at [116, 96] on label "Floor type: *" at bounding box center [118, 96] width 21 height 4
click at [116, 99] on select "Select Item... Slab Gravel Both Slab and Gravel" at bounding box center [321, 105] width 427 height 12
click at [127, 96] on label "Floor type: *" at bounding box center [118, 96] width 21 height 4
click at [127, 99] on select "Select Item... Slab Gravel Both Slab and Gravel" at bounding box center [321, 105] width 427 height 12
click at [122, 104] on select "Select Item... Slab Gravel Both Slab and Gravel" at bounding box center [321, 105] width 427 height 12
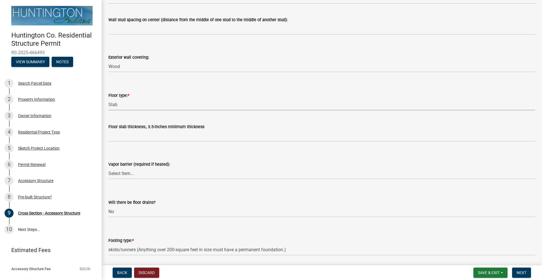
click at [108, 99] on select "Select Item... Slab Gravel Both Slab and Gravel" at bounding box center [321, 105] width 427 height 12
select select "174524f7-a4fe-45d6-a770-f02cb493cb11"
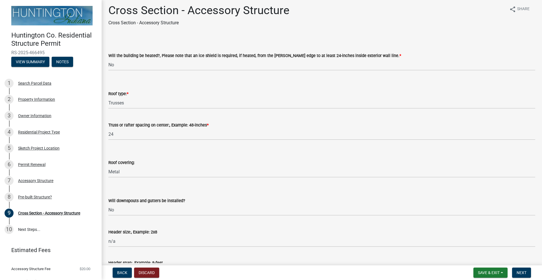
scroll to position [0, 0]
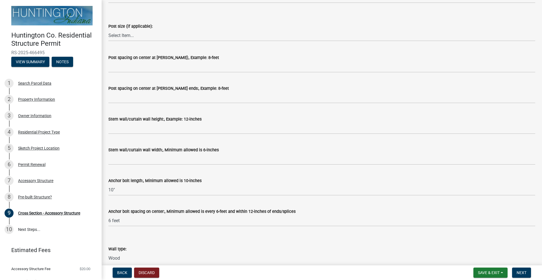
drag, startPoint x: 312, startPoint y: 171, endPoint x: 347, endPoint y: 182, distance: 36.2
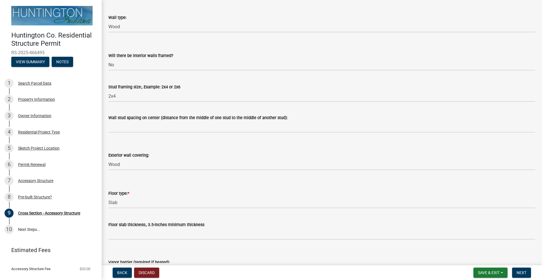
scroll to position [559, 0]
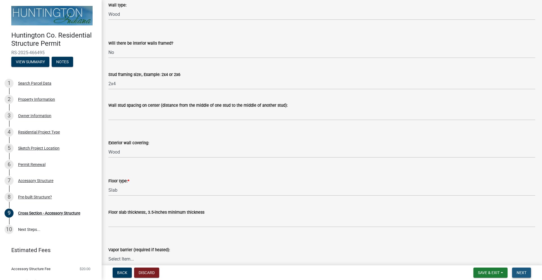
click at [526, 271] on span "Next" at bounding box center [521, 272] width 10 height 5
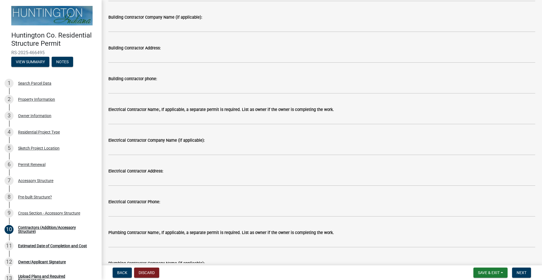
scroll to position [0, 0]
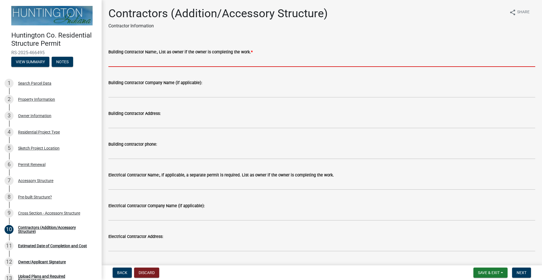
click at [172, 65] on input "Building Contractor Name:, List as owner if the owner is completing the work. *" at bounding box center [321, 61] width 427 height 12
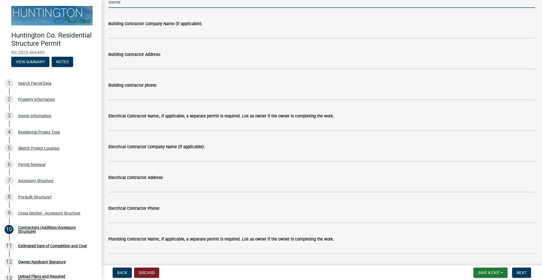
scroll to position [169, 0]
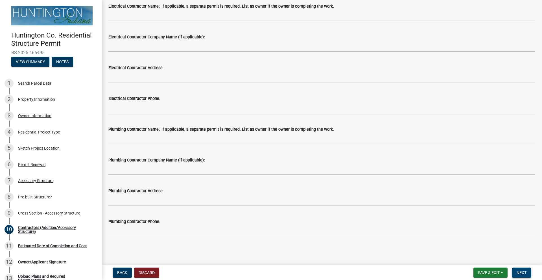
type input "owner"
click at [521, 273] on span "Next" at bounding box center [521, 272] width 10 height 5
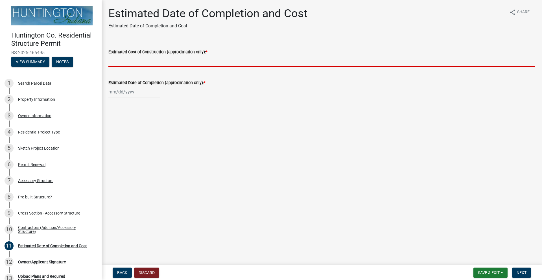
click at [172, 59] on input "Estimated Cost of Construction (approximation only): *" at bounding box center [321, 61] width 427 height 12
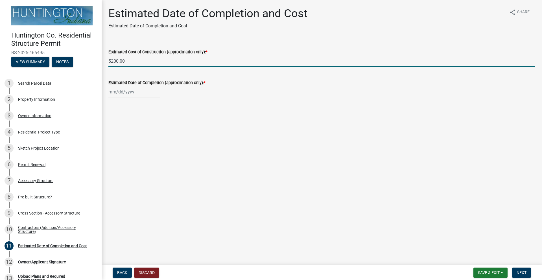
type input "5200.00"
click at [136, 93] on div at bounding box center [134, 92] width 52 height 12
select select "8"
select select "2025"
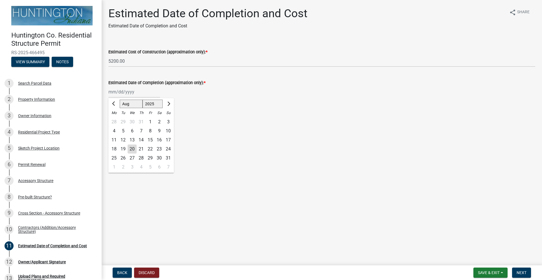
click at [148, 148] on div "22" at bounding box center [150, 148] width 9 height 9
type input "[DATE]"
click at [519, 270] on span "Next" at bounding box center [521, 272] width 10 height 5
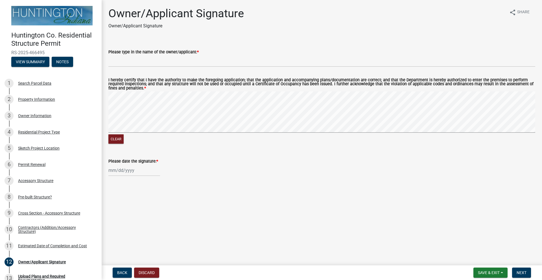
select select "8"
select select "2025"
click at [123, 172] on div "Jan Feb Mar Apr May Jun Jul Aug Sep Oct Nov Dec 1525 1526 1527 1528 1529 1530 1…" at bounding box center [134, 170] width 52 height 12
click at [131, 225] on div "20" at bounding box center [132, 227] width 9 height 9
type input "[DATE]"
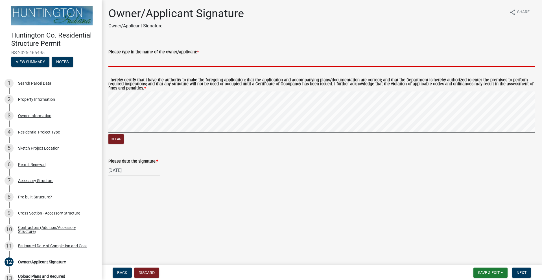
click at [166, 64] on input "Please type in the name of the owner/applicant: *" at bounding box center [321, 61] width 427 height 12
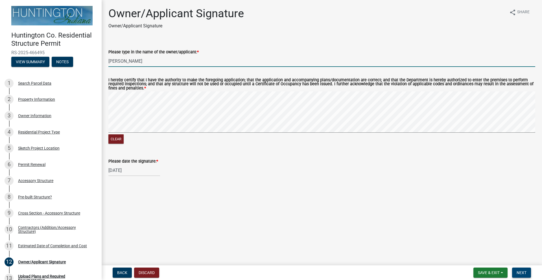
type input "[PERSON_NAME]"
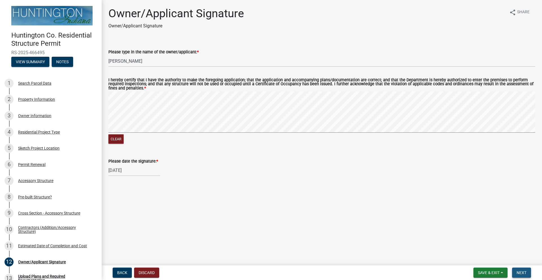
click at [519, 270] on span "Next" at bounding box center [521, 272] width 10 height 5
select select "8"
select select "2025"
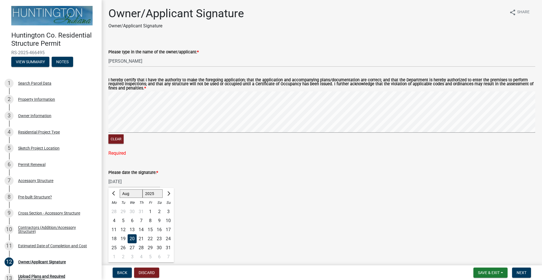
click at [116, 180] on div "08/20/2025 Jan Feb Mar Apr May Jun Jul Aug Sep Oct Nov Dec 1525 1526 1527 1528 …" at bounding box center [134, 182] width 52 height 12
click at [131, 237] on div "20" at bounding box center [132, 238] width 9 height 9
click at [113, 154] on div "Required" at bounding box center [321, 153] width 427 height 7
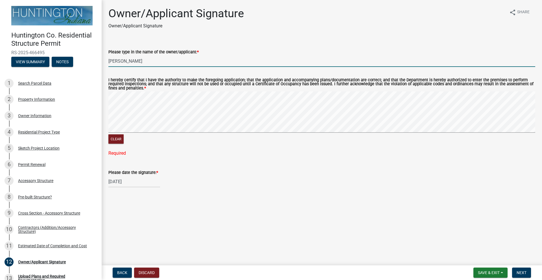
click at [163, 63] on input "[PERSON_NAME]" at bounding box center [321, 61] width 427 height 12
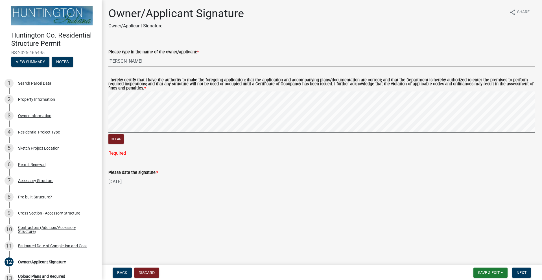
click at [161, 89] on label "I hereby certify that I have the authority to make the foregoing application; t…" at bounding box center [321, 84] width 427 height 12
click at [122, 153] on div "Required" at bounding box center [321, 153] width 427 height 7
click at [143, 183] on div "[DATE]" at bounding box center [134, 182] width 52 height 12
select select "8"
select select "2025"
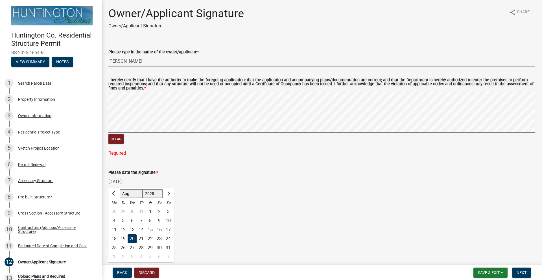
click at [130, 235] on div "20" at bounding box center [132, 238] width 9 height 9
click at [518, 275] on button "Next" at bounding box center [521, 272] width 19 height 10
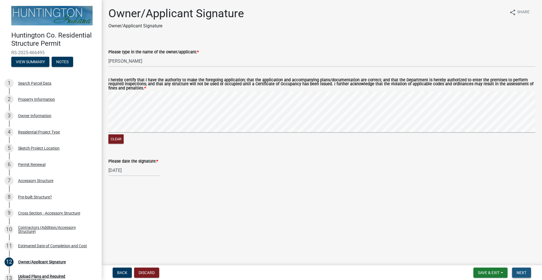
click at [517, 272] on span "Next" at bounding box center [521, 272] width 10 height 5
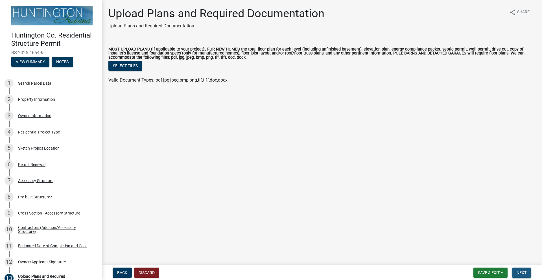
click at [520, 275] on button "Next" at bounding box center [521, 272] width 19 height 10
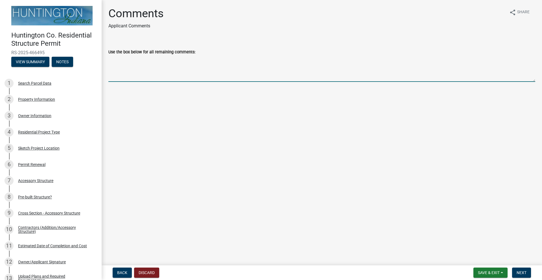
click at [170, 73] on textarea "Use the box below for all remaining comments:" at bounding box center [321, 68] width 427 height 27
type textarea "This is a pre built storage shed on skids that will be set on the lawn."
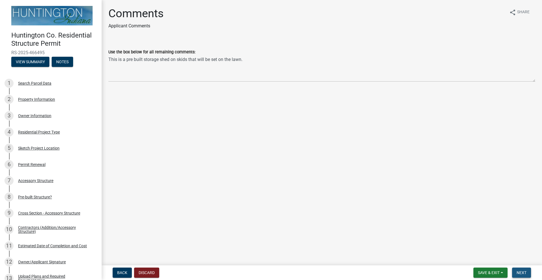
click at [521, 272] on span "Next" at bounding box center [521, 272] width 10 height 5
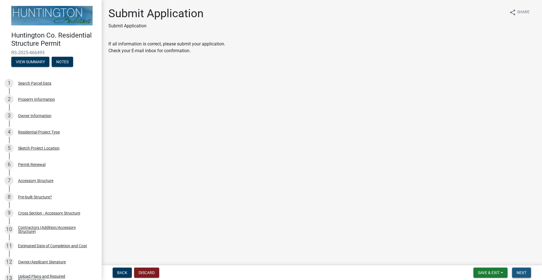
click at [519, 274] on span "Next" at bounding box center [521, 272] width 10 height 5
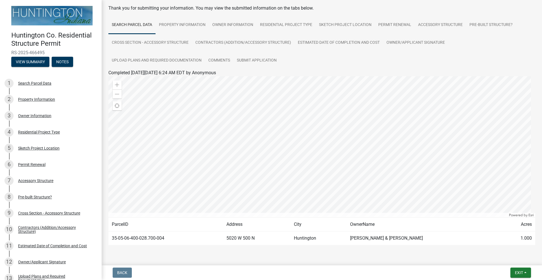
scroll to position [27, 0]
click at [520, 275] on button "Exit" at bounding box center [520, 272] width 21 height 10
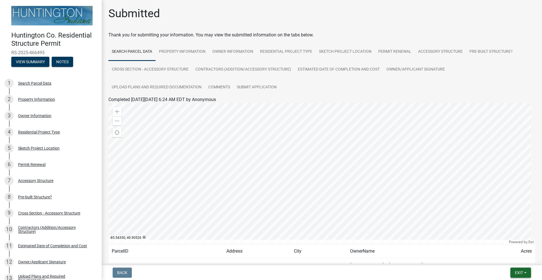
click at [518, 271] on span "Exit" at bounding box center [519, 272] width 8 height 5
click at [504, 256] on button "Save & Exit" at bounding box center [508, 258] width 45 height 14
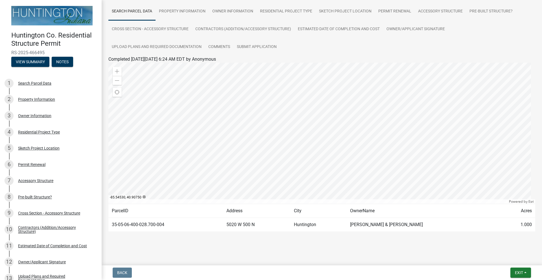
scroll to position [42, 0]
click at [517, 273] on span "Exit" at bounding box center [519, 272] width 8 height 5
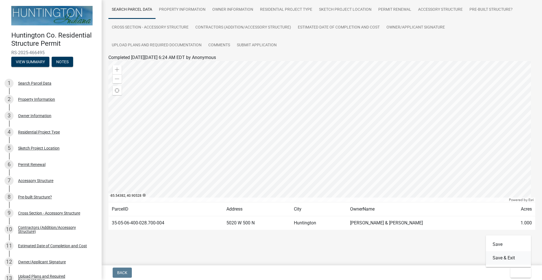
click at [505, 257] on button "Save & Exit" at bounding box center [508, 258] width 45 height 14
